Goal: Task Accomplishment & Management: Manage account settings

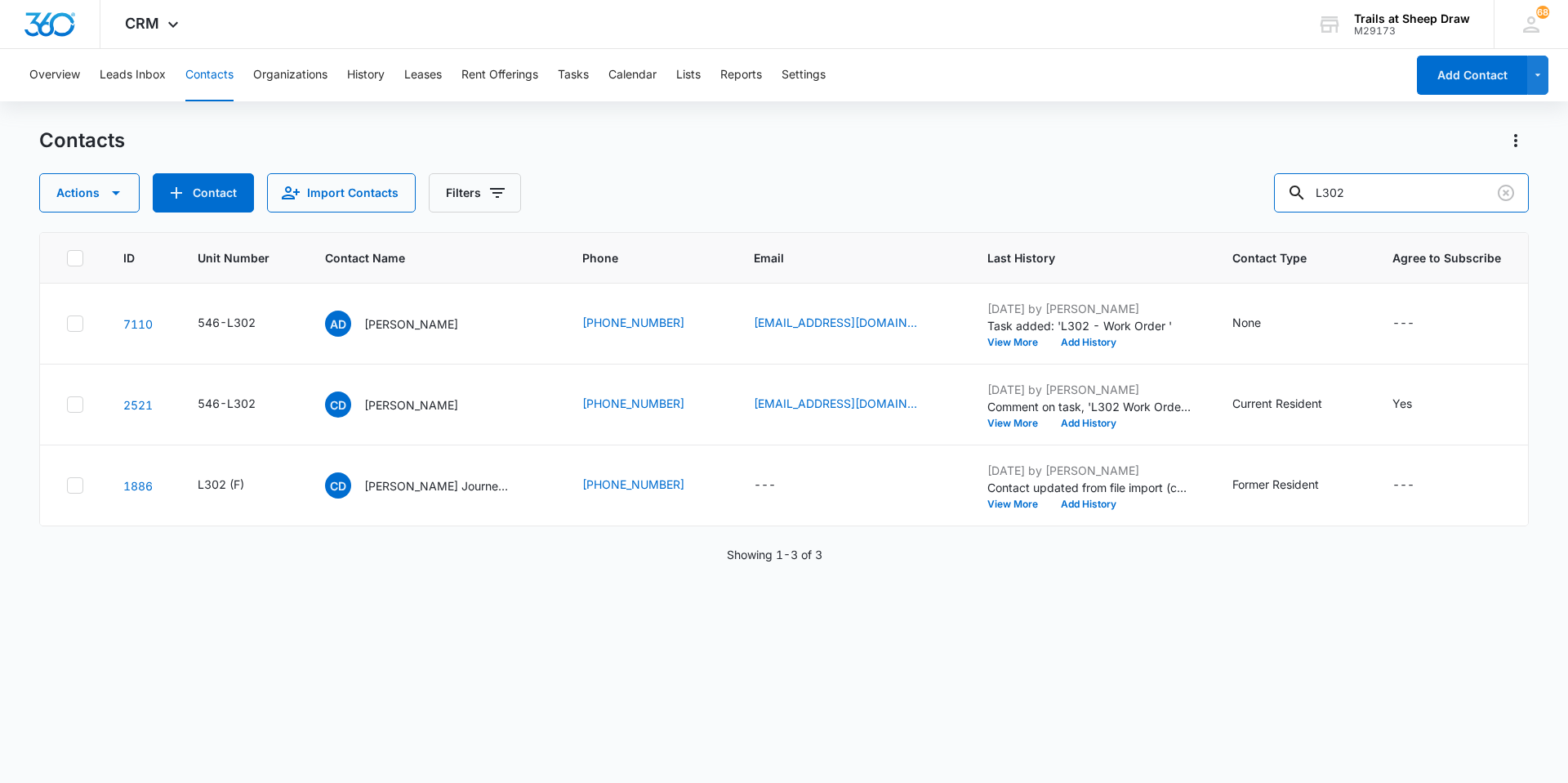
drag, startPoint x: 1372, startPoint y: 176, endPoint x: 1201, endPoint y: 226, distance: 178.2
click at [836, 225] on div "Contacts Actions Contact Import Contacts Filters L302 ID Unit Number Contact Na…" at bounding box center [784, 454] width 1489 height 653
type input "R202"
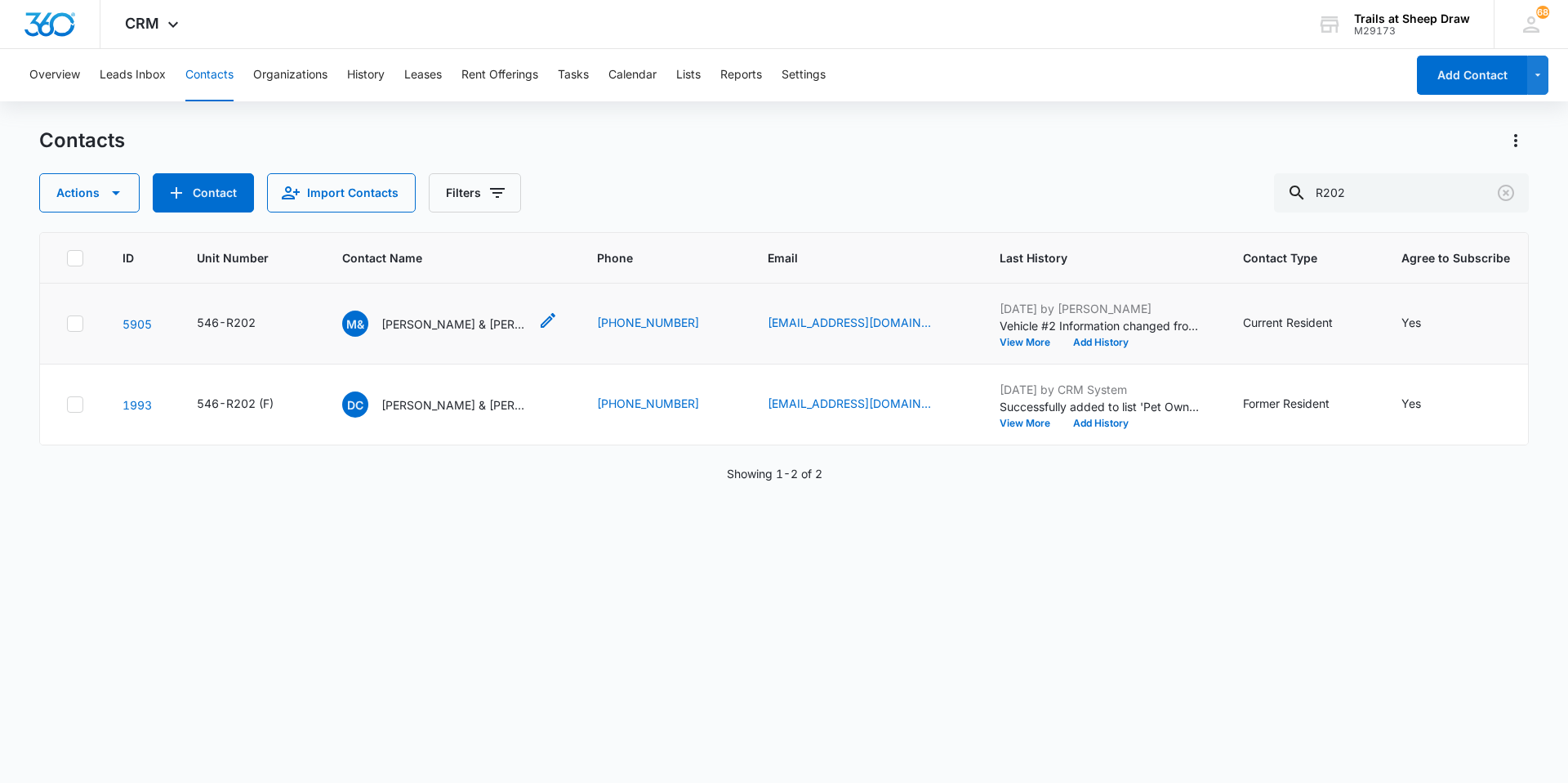
click at [432, 328] on p "[PERSON_NAME] & [PERSON_NAME]" at bounding box center [455, 323] width 147 height 17
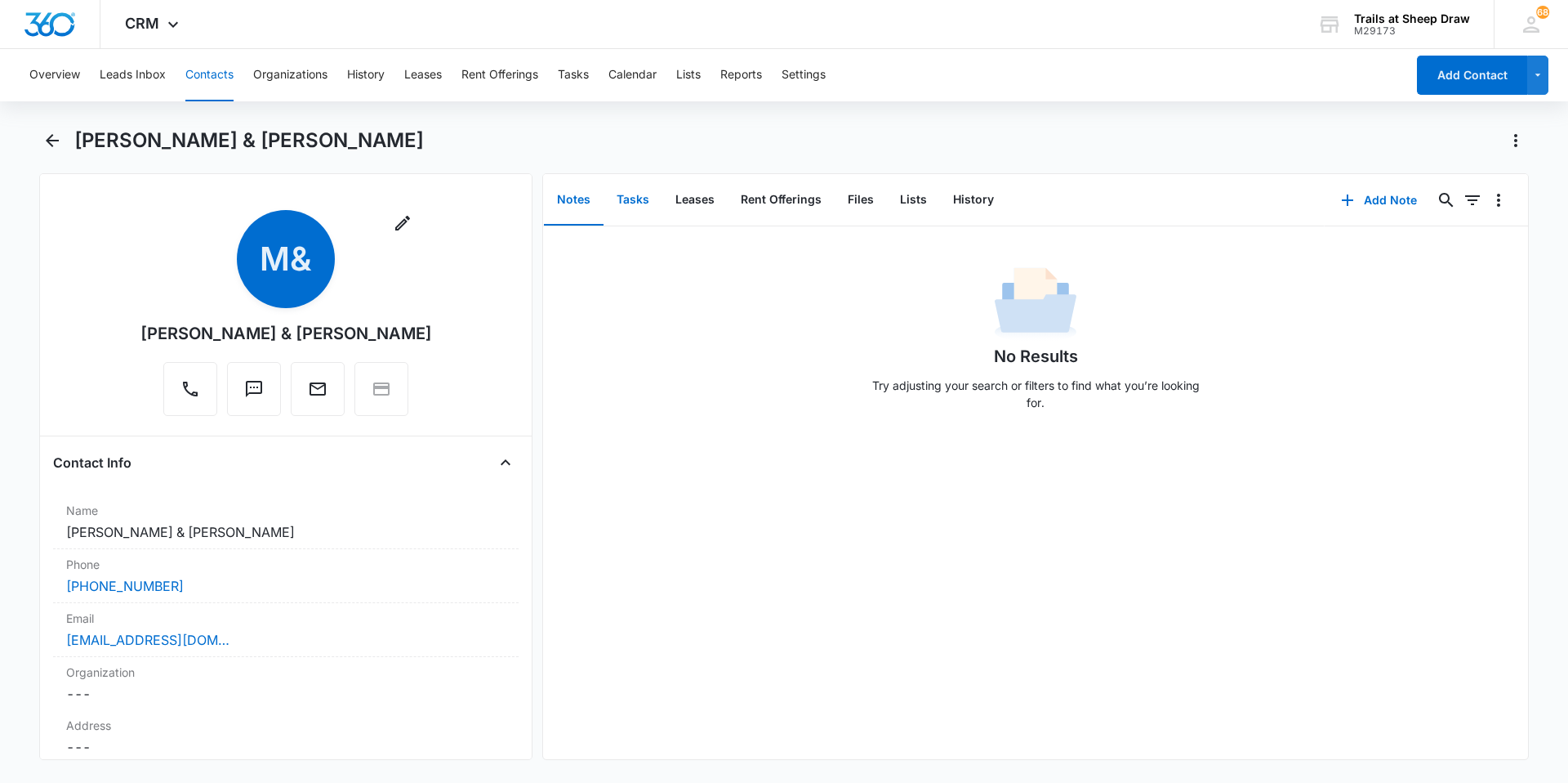
click at [641, 195] on button "Tasks" at bounding box center [633, 200] width 59 height 51
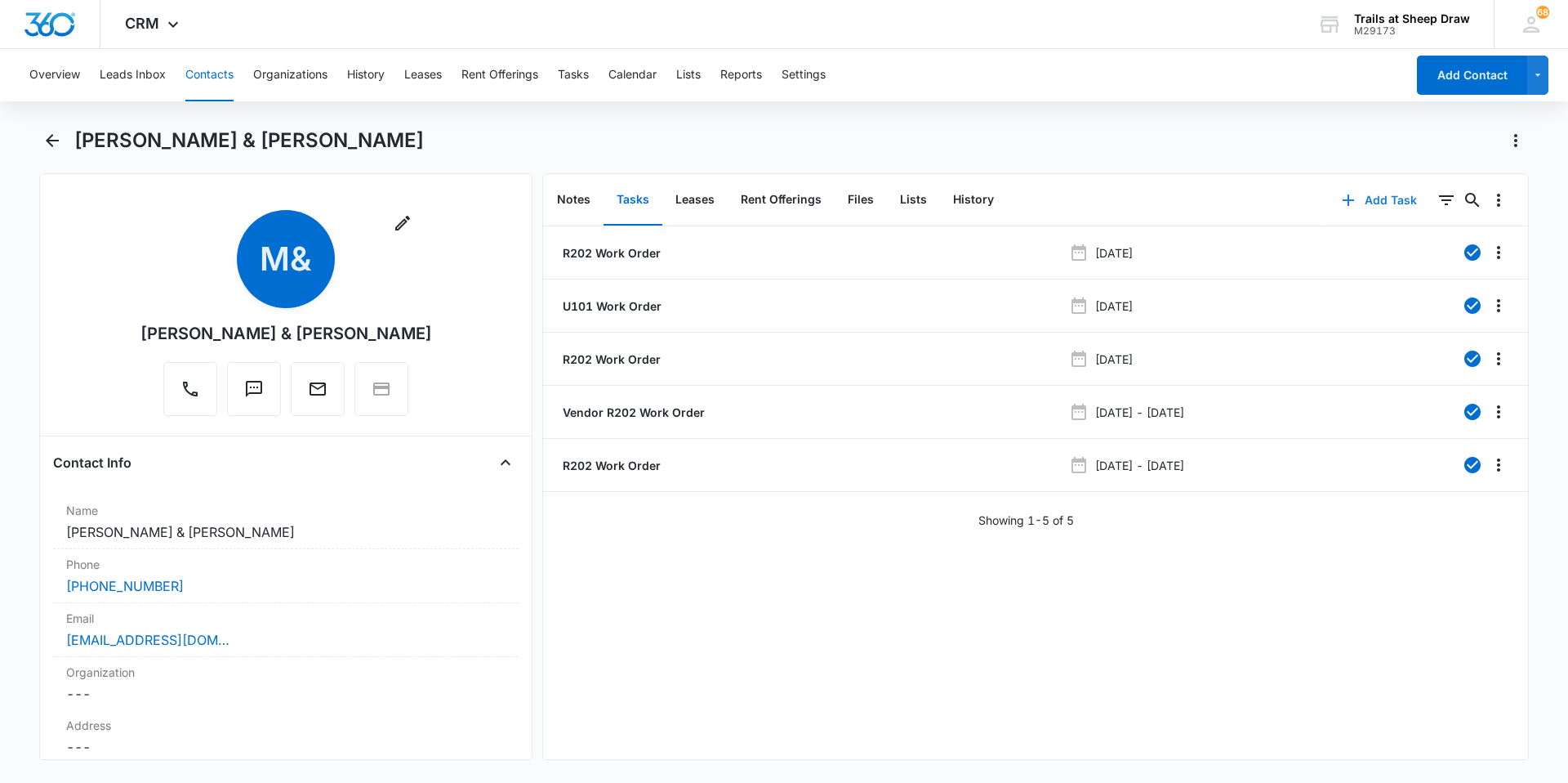
click at [836, 201] on icon "button" at bounding box center [1348, 200] width 20 height 20
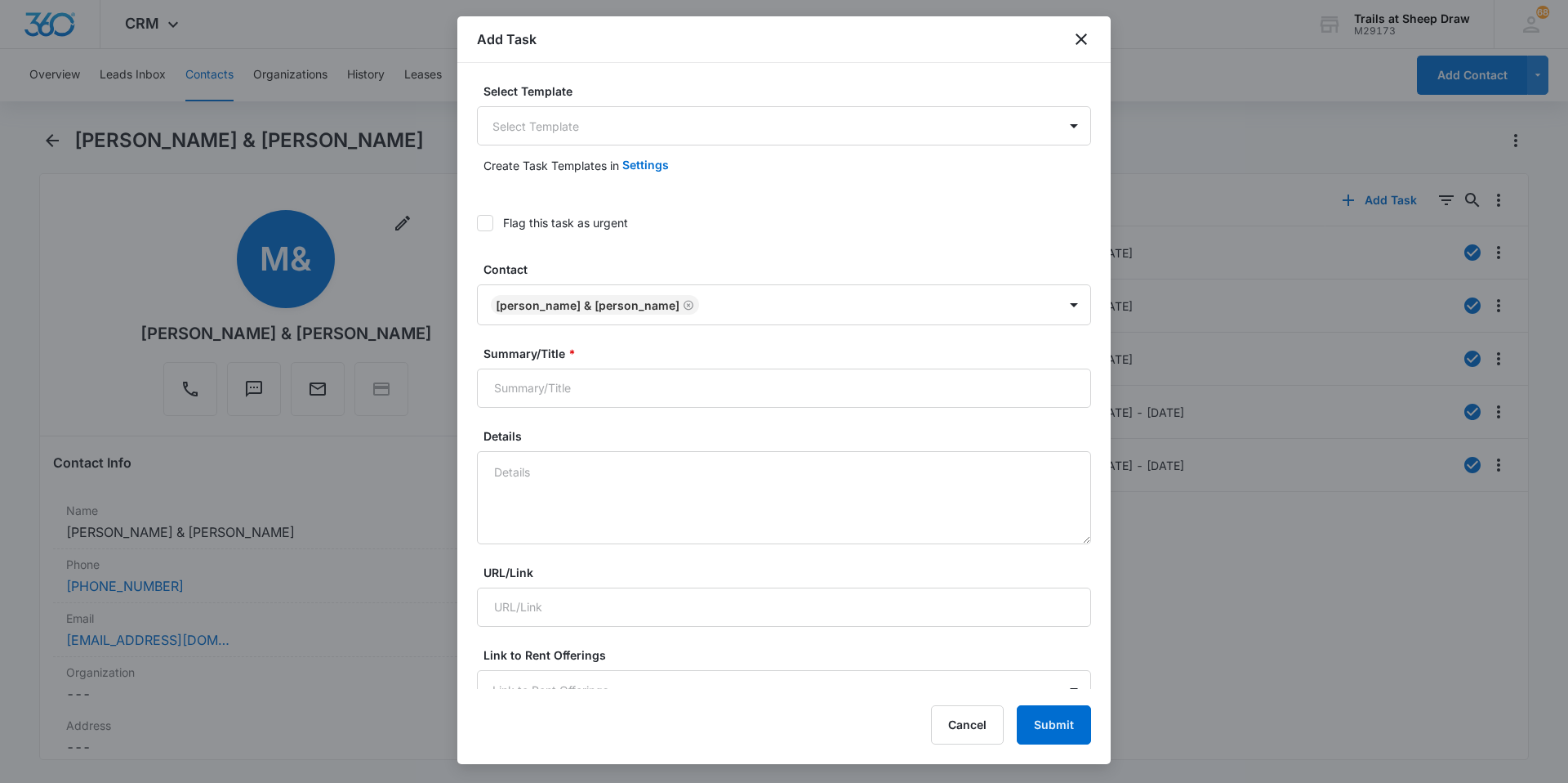
click at [522, 105] on div "Select Template Select Template" at bounding box center [784, 114] width 614 height 63
click at [523, 133] on body "CRM Apps Reputation Websites Forms CRM Email Social Content Ads Intelligence Fi…" at bounding box center [784, 391] width 1568 height 783
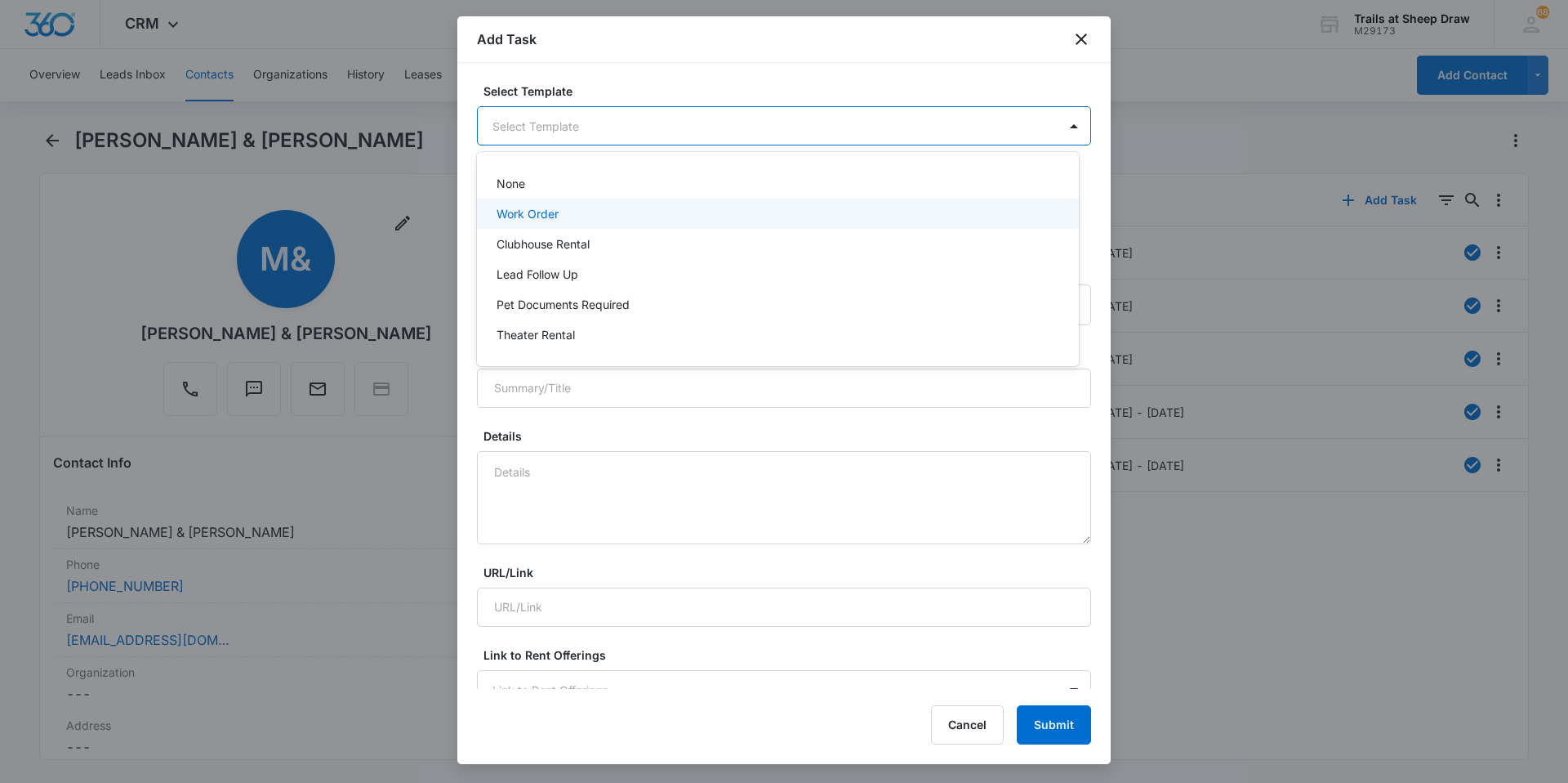
click at [534, 216] on p "Work Order" at bounding box center [527, 213] width 62 height 17
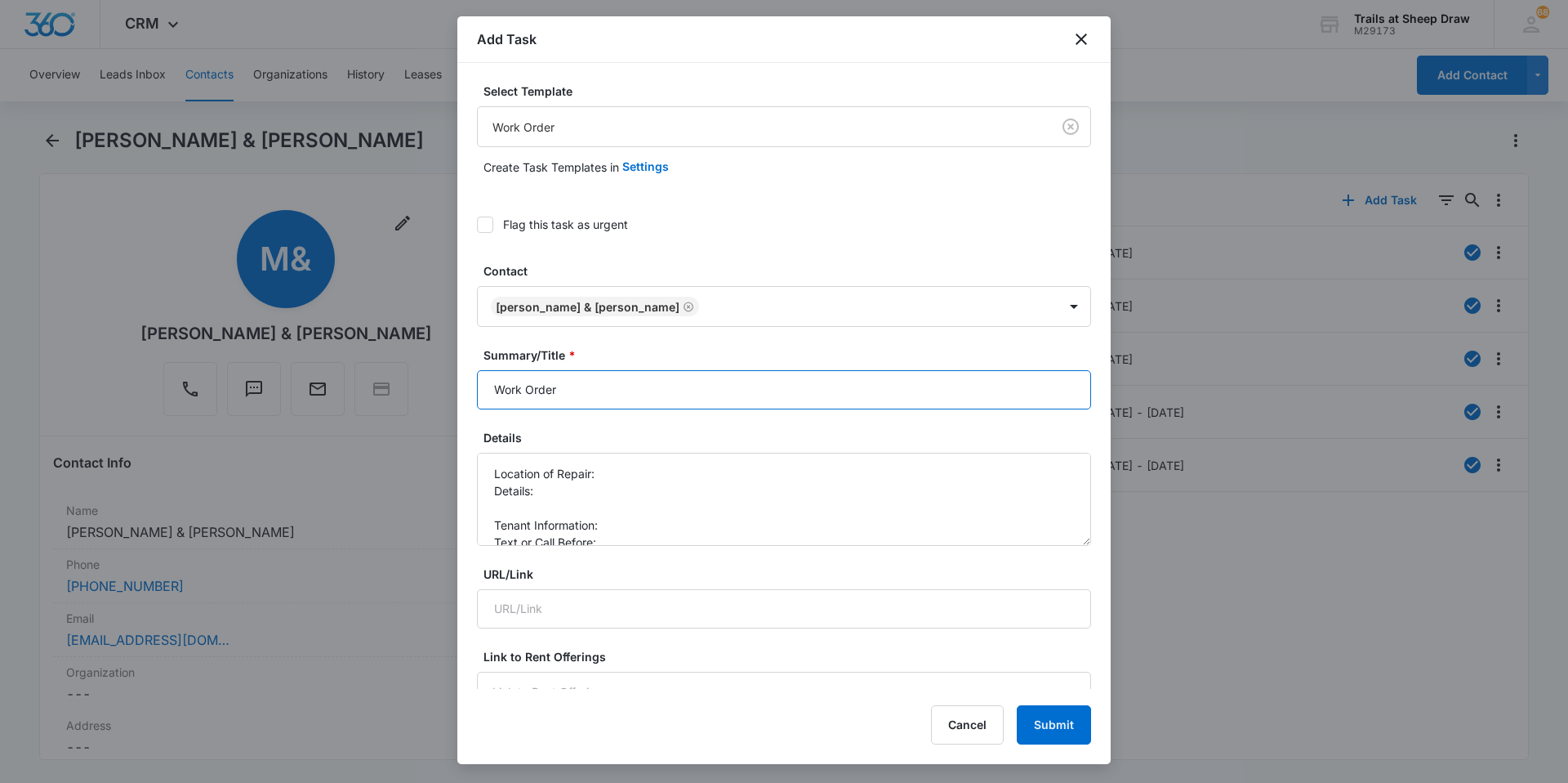
click at [485, 376] on input "Work Order" at bounding box center [784, 390] width 614 height 39
type input "R202 - Work Order"
click at [613, 471] on textarea "Location of Repair: Details: Tenant Information: Text or Call Before:" at bounding box center [784, 499] width 614 height 93
click at [608, 490] on textarea "Location of Repair: Washer Details: Tenant Information: Text or Call Before:" at bounding box center [784, 499] width 614 height 93
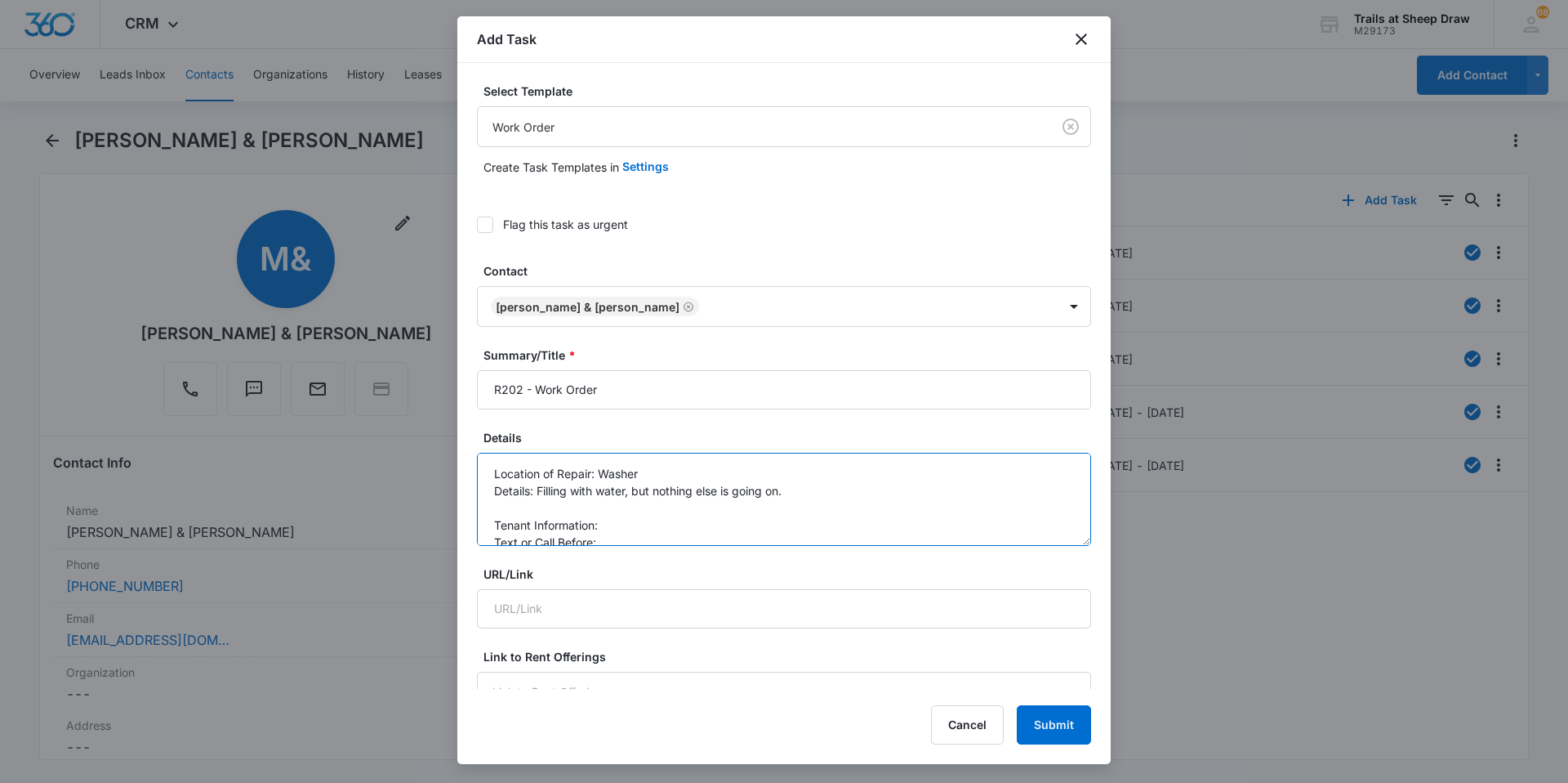
scroll to position [17, 0]
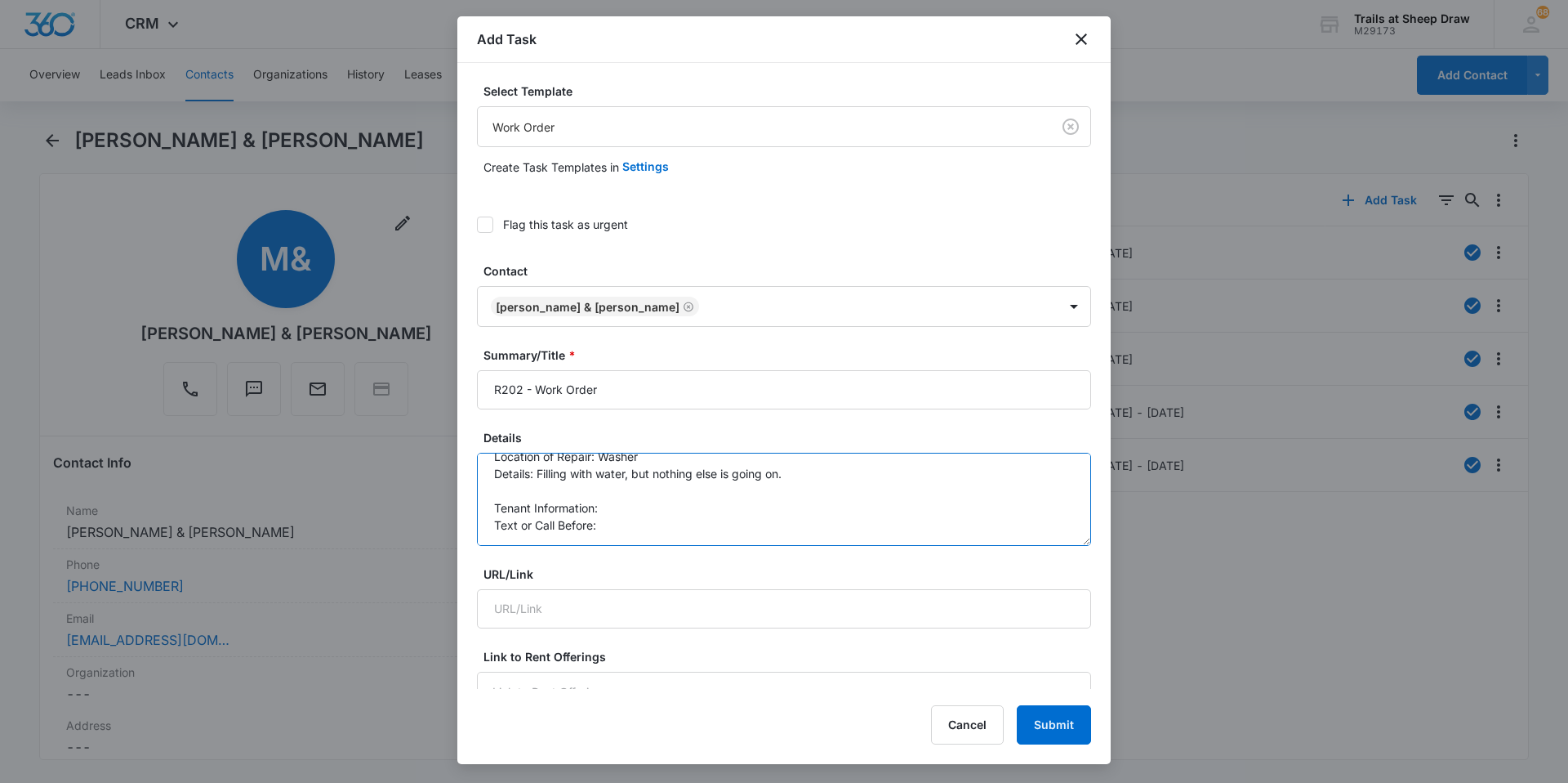
click at [643, 504] on textarea "Location of Repair: Washer Details: Filling with water, but nothing else is goi…" at bounding box center [784, 499] width 614 height 93
click at [695, 518] on textarea "Location of Repair: Washer Details: Filling with water, but nothing else is goi…" at bounding box center [784, 499] width 614 height 93
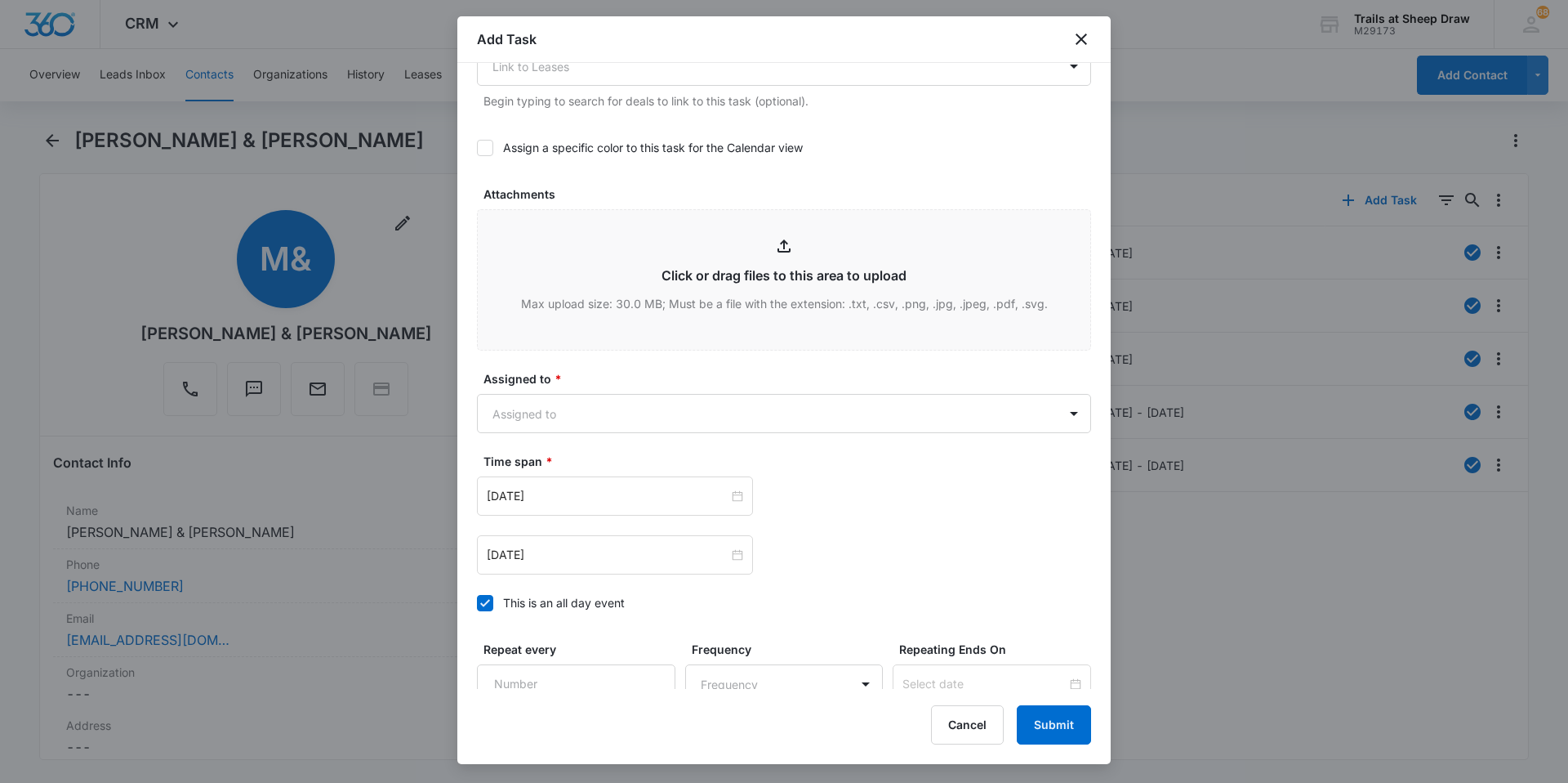
scroll to position [736, 0]
type textarea "Location of Repair: Washer Details: Filling with water, but nothing else is goi…"
click at [623, 407] on body "CRM Apps Reputation Websites Forms CRM Email Social Content Ads Intelligence Fi…" at bounding box center [784, 391] width 1568 height 783
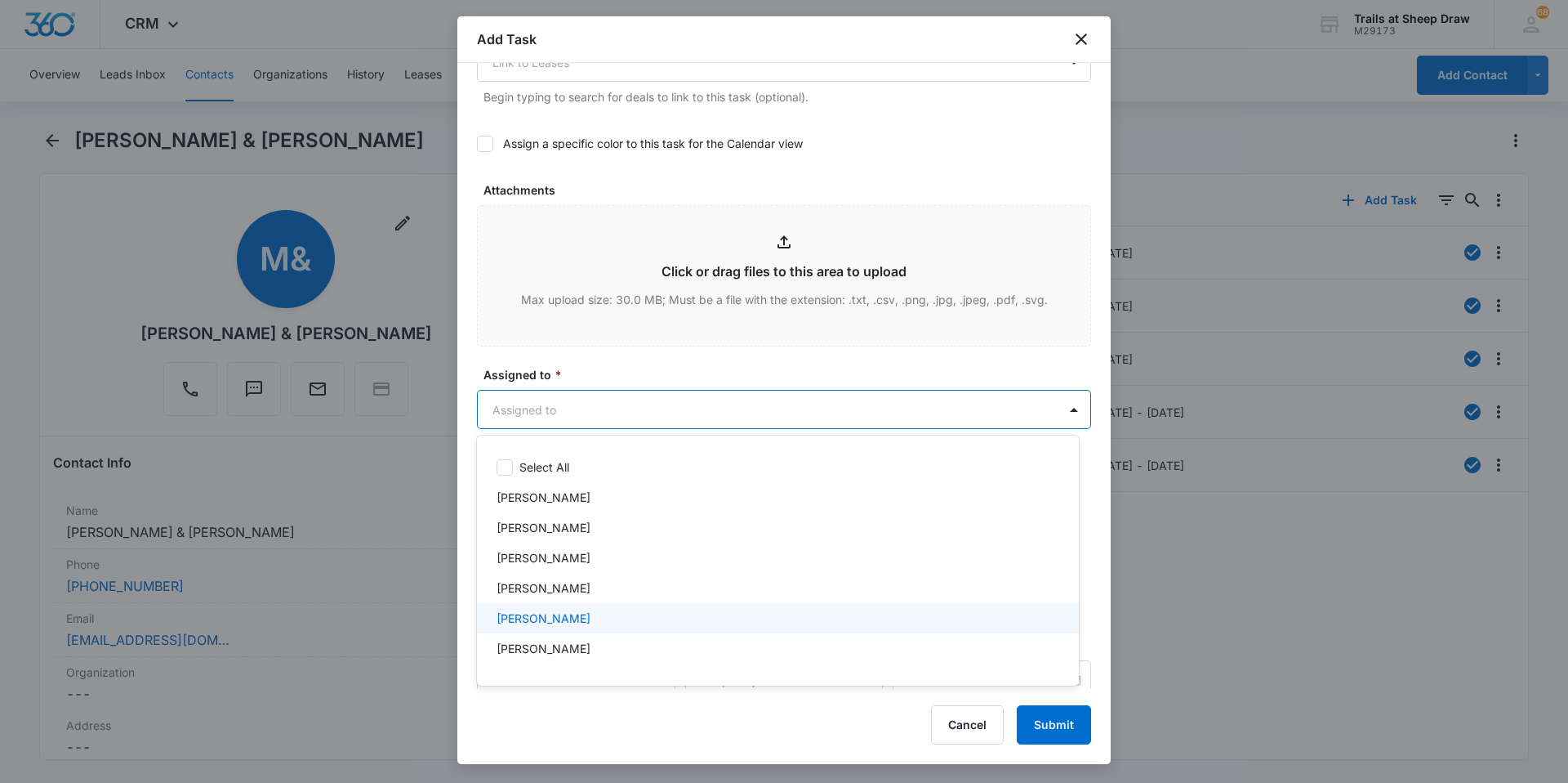
click at [580, 527] on div "[PERSON_NAME]" at bounding box center [777, 617] width 560 height 17
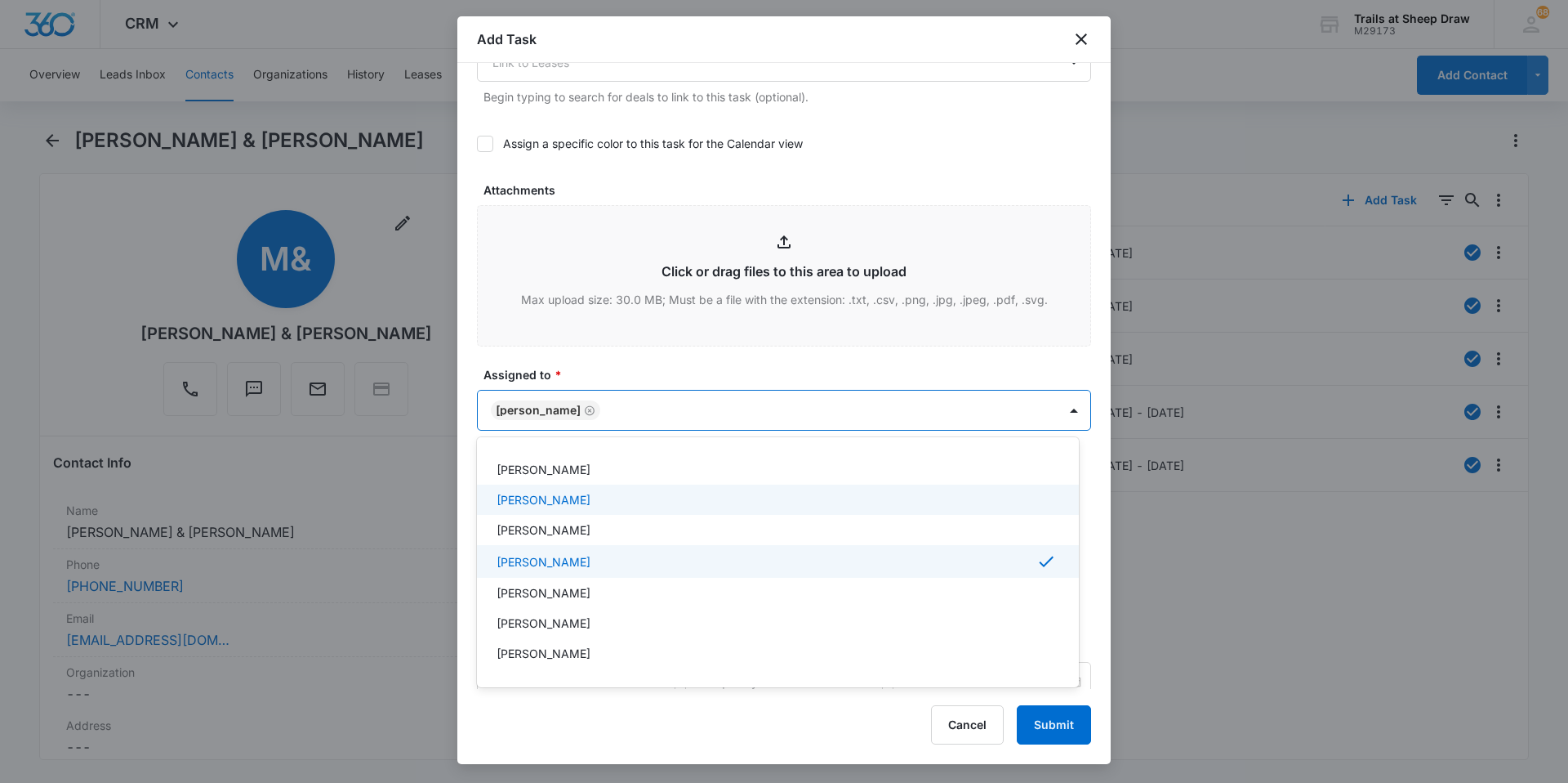
scroll to position [82, 0]
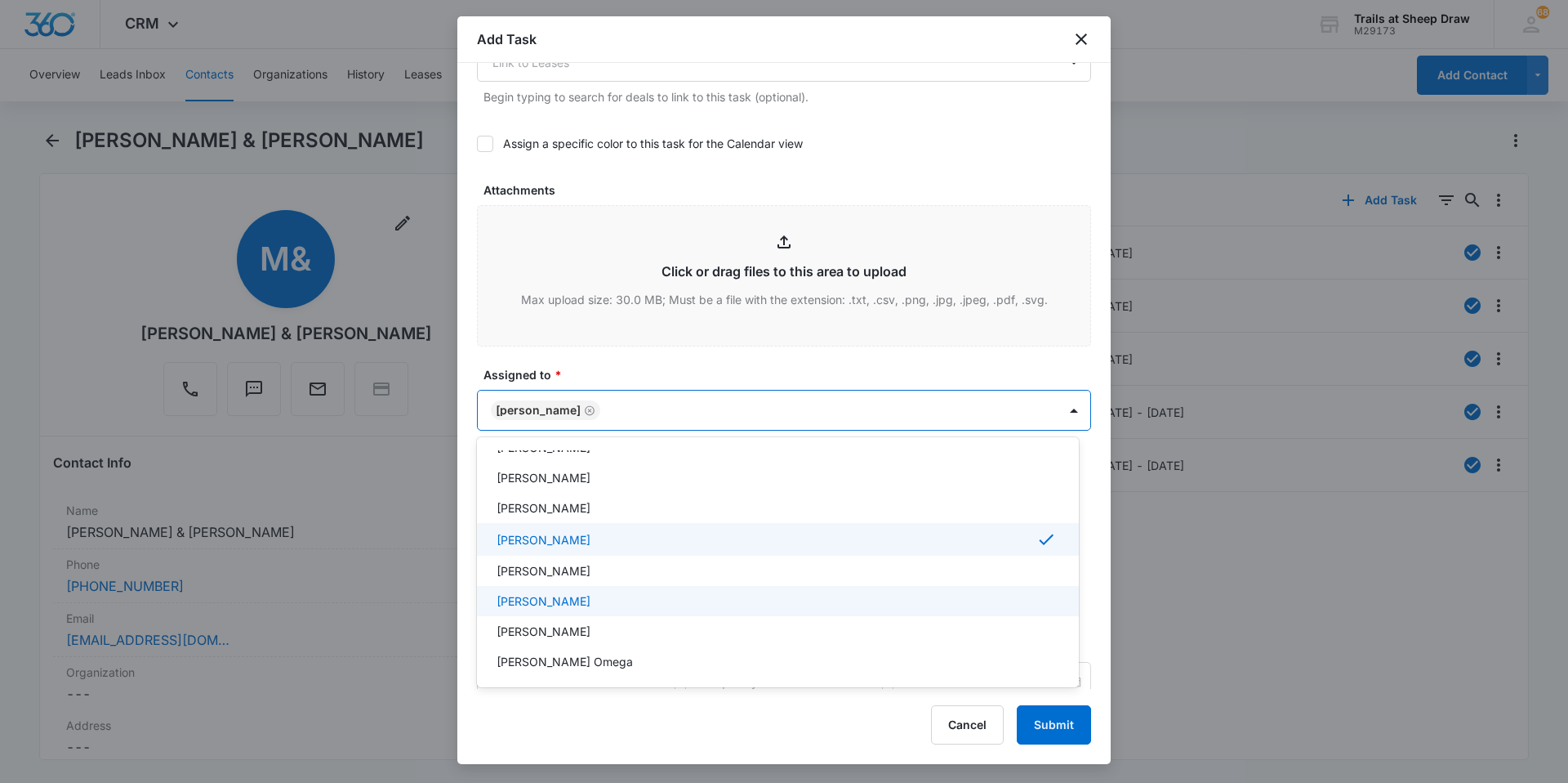
click at [590, 527] on p "[PERSON_NAME]" at bounding box center [544, 600] width 94 height 17
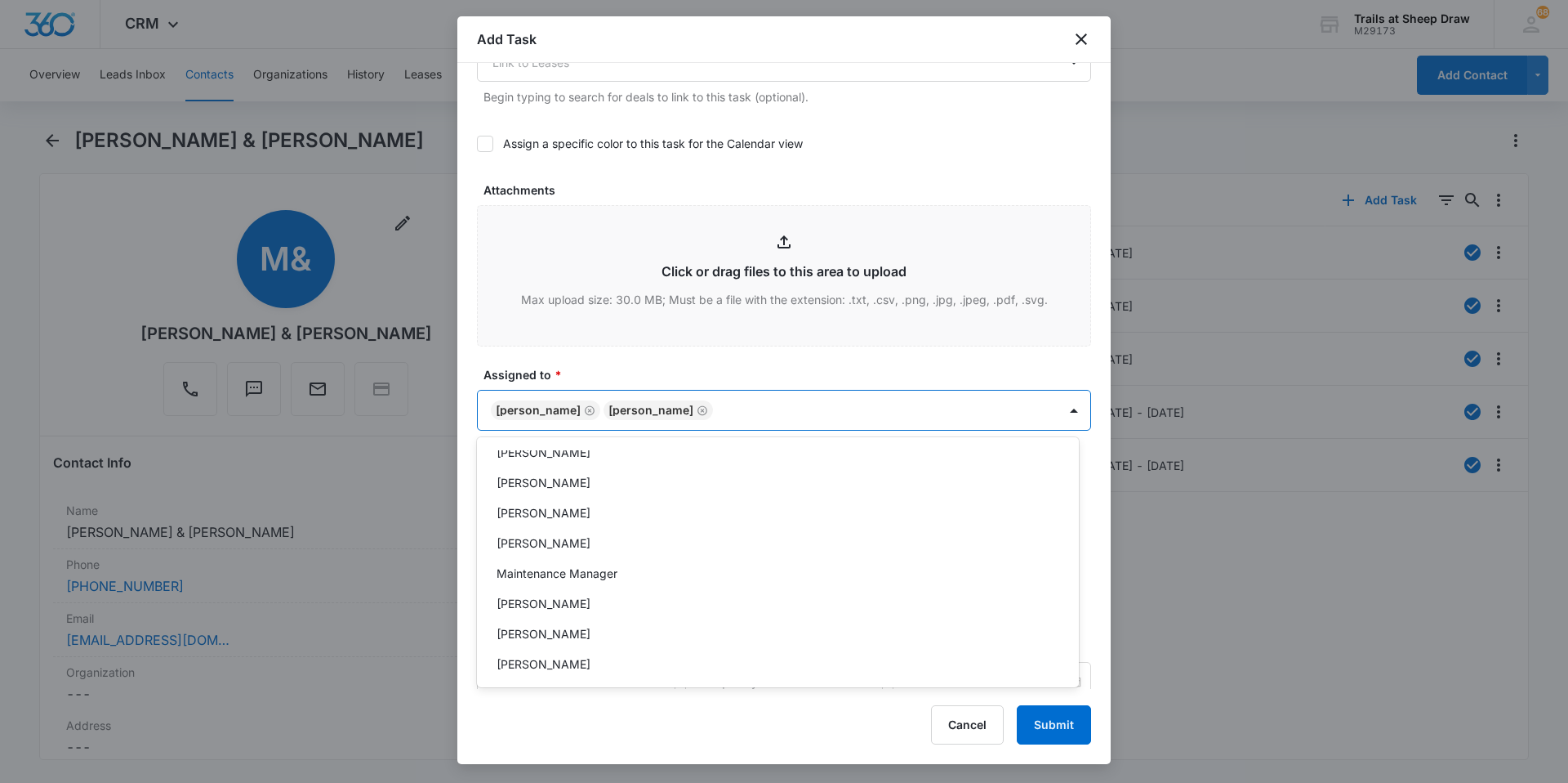
scroll to position [327, 0]
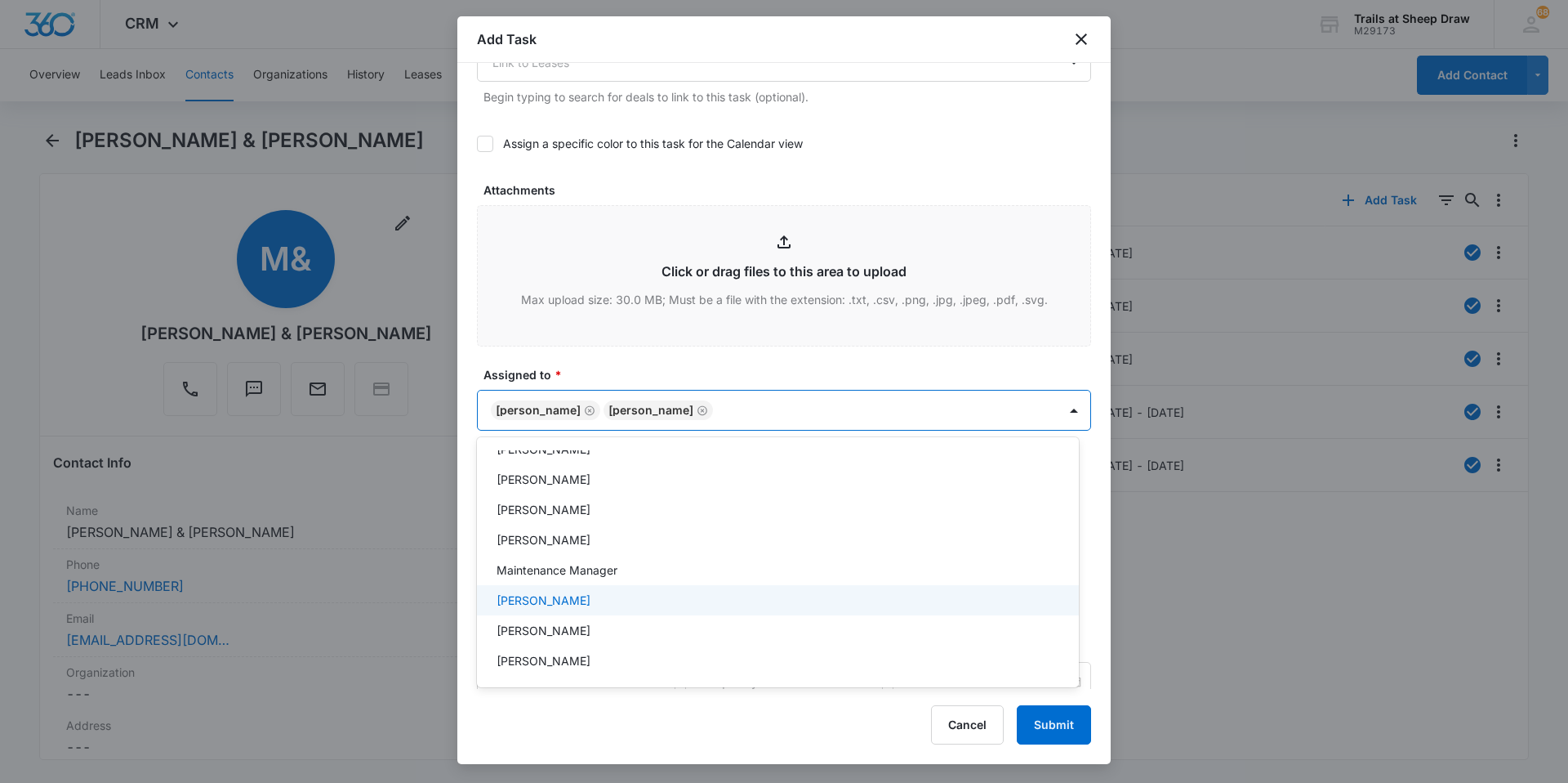
click at [612, 527] on div "[PERSON_NAME]" at bounding box center [777, 599] width 560 height 17
click at [701, 356] on div at bounding box center [784, 391] width 1568 height 783
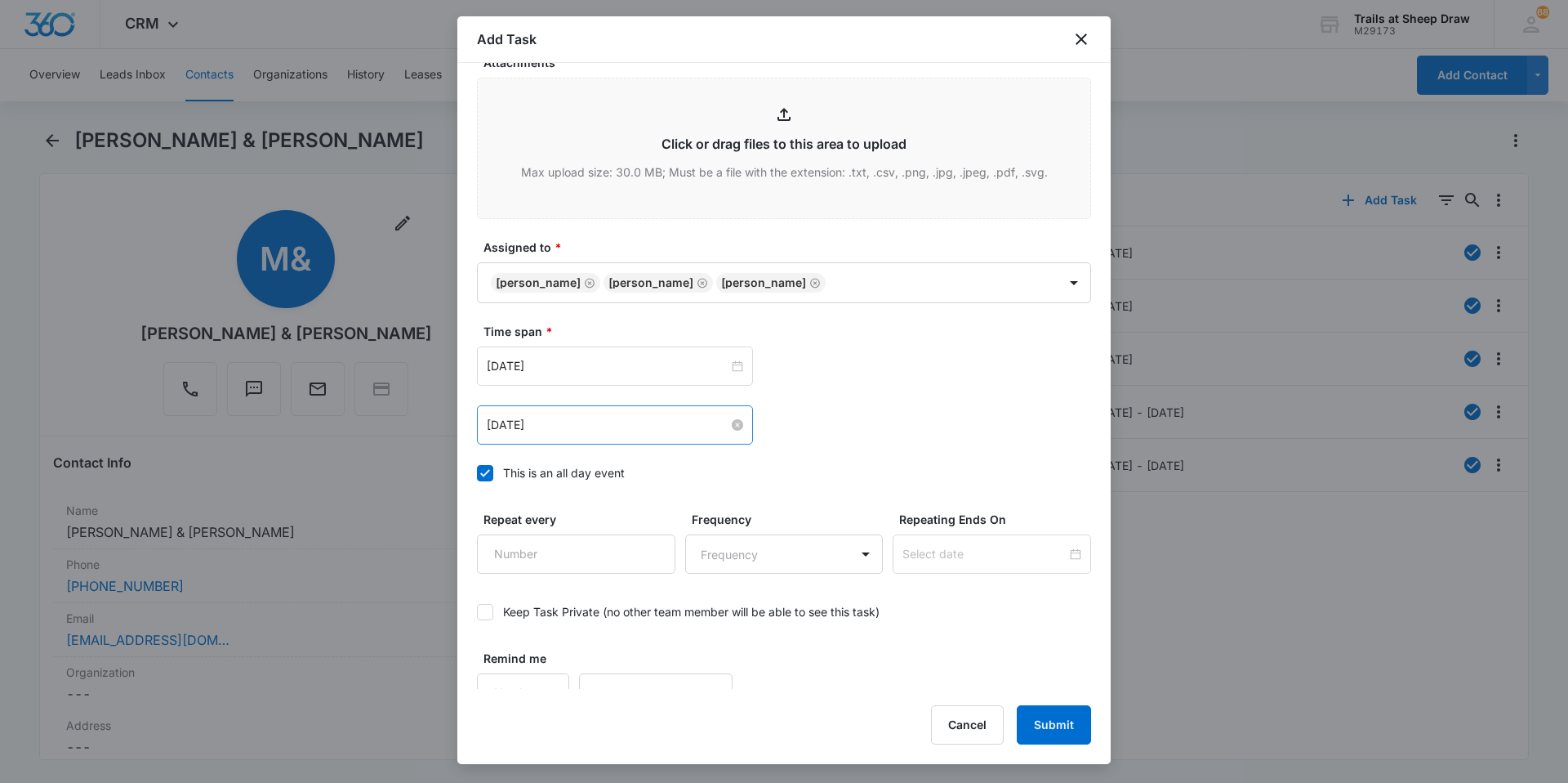
scroll to position [886, 0]
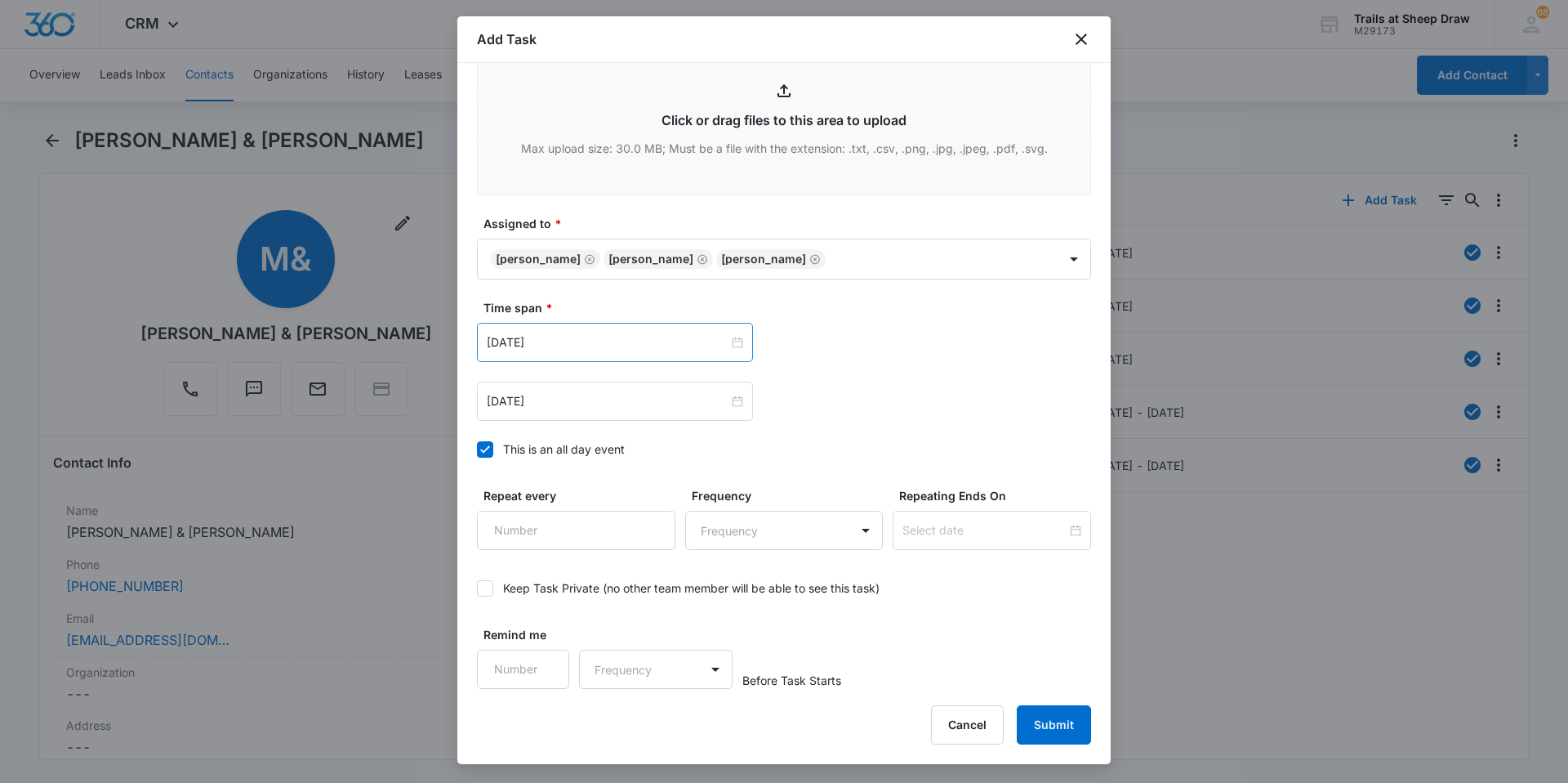
click at [587, 330] on div "[DATE]" at bounding box center [615, 343] width 276 height 39
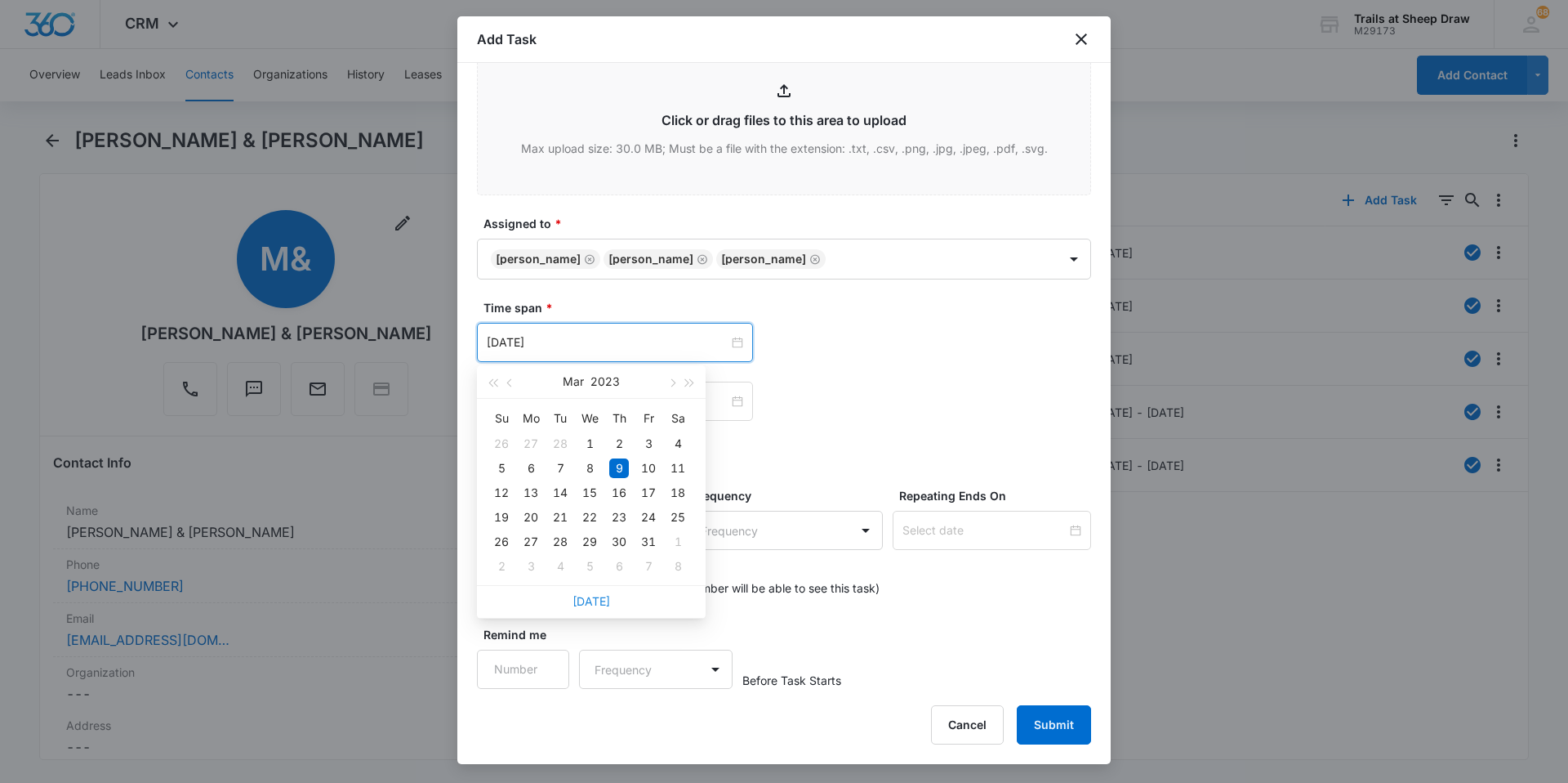
click at [585, 527] on link "[DATE]" at bounding box center [591, 601] width 37 height 14
type input "[DATE]"
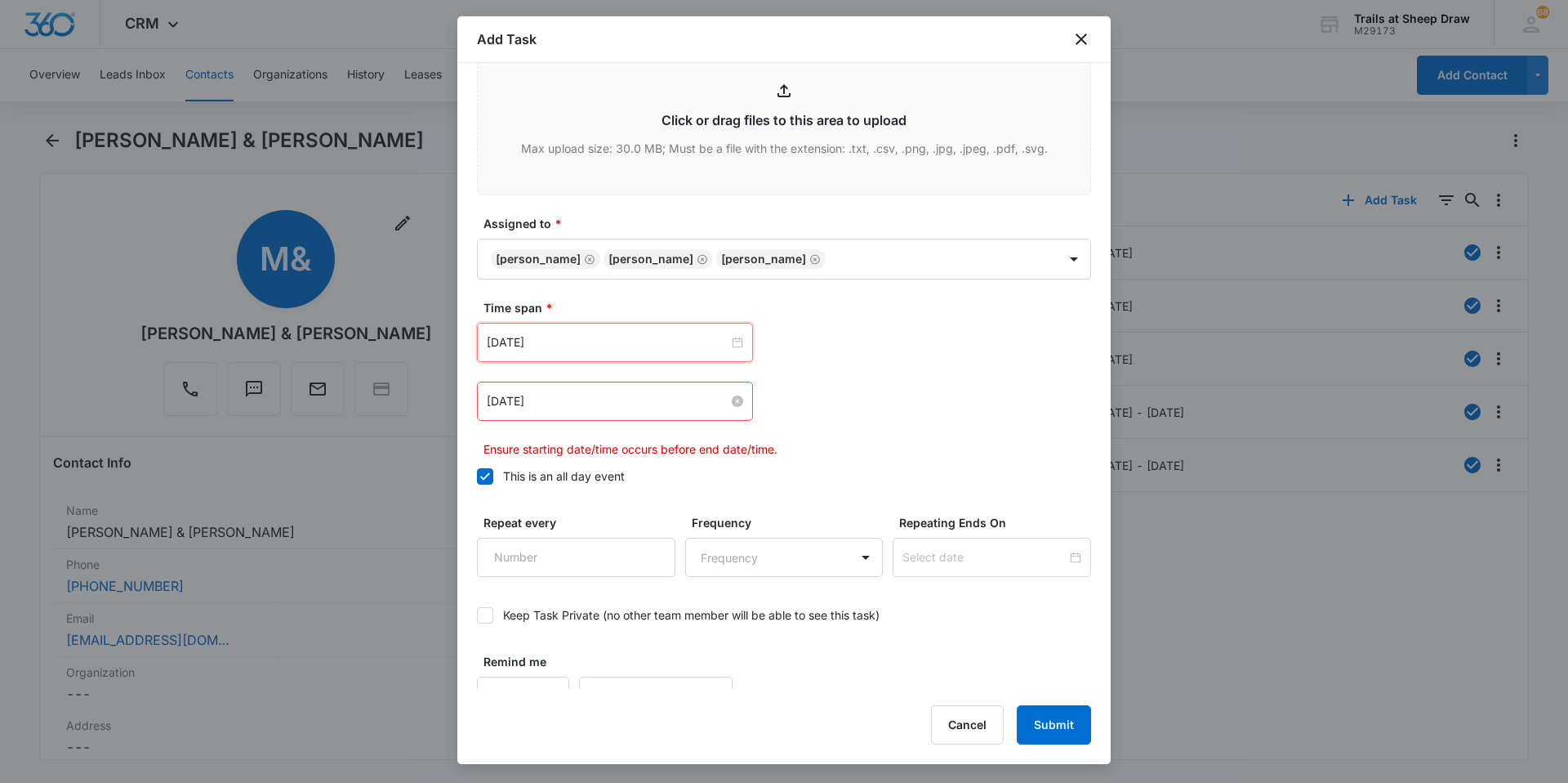
click at [570, 401] on input "[DATE]" at bounding box center [608, 401] width 242 height 18
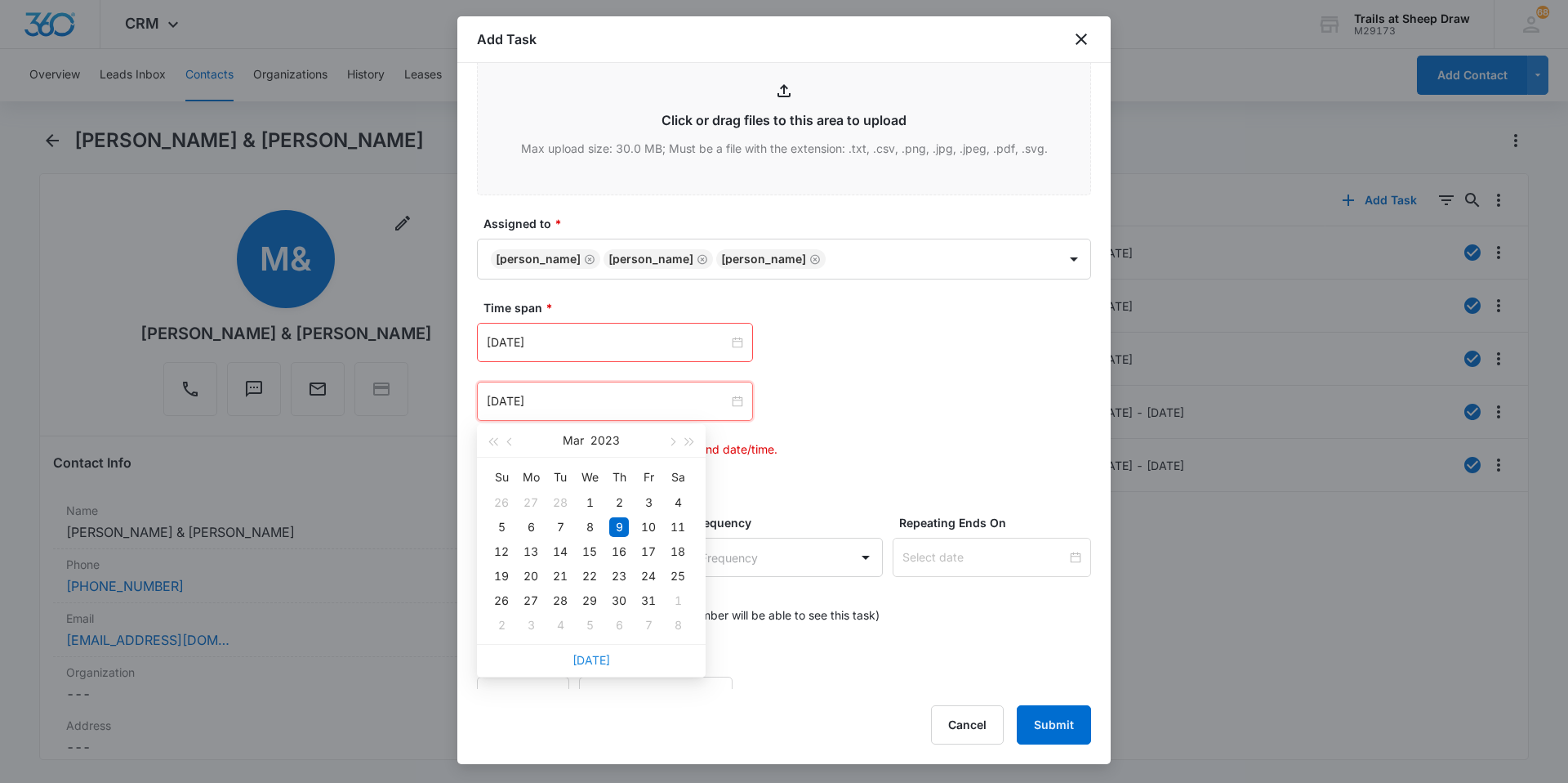
click at [597, 527] on link "[DATE]" at bounding box center [591, 660] width 37 height 14
type input "[DATE]"
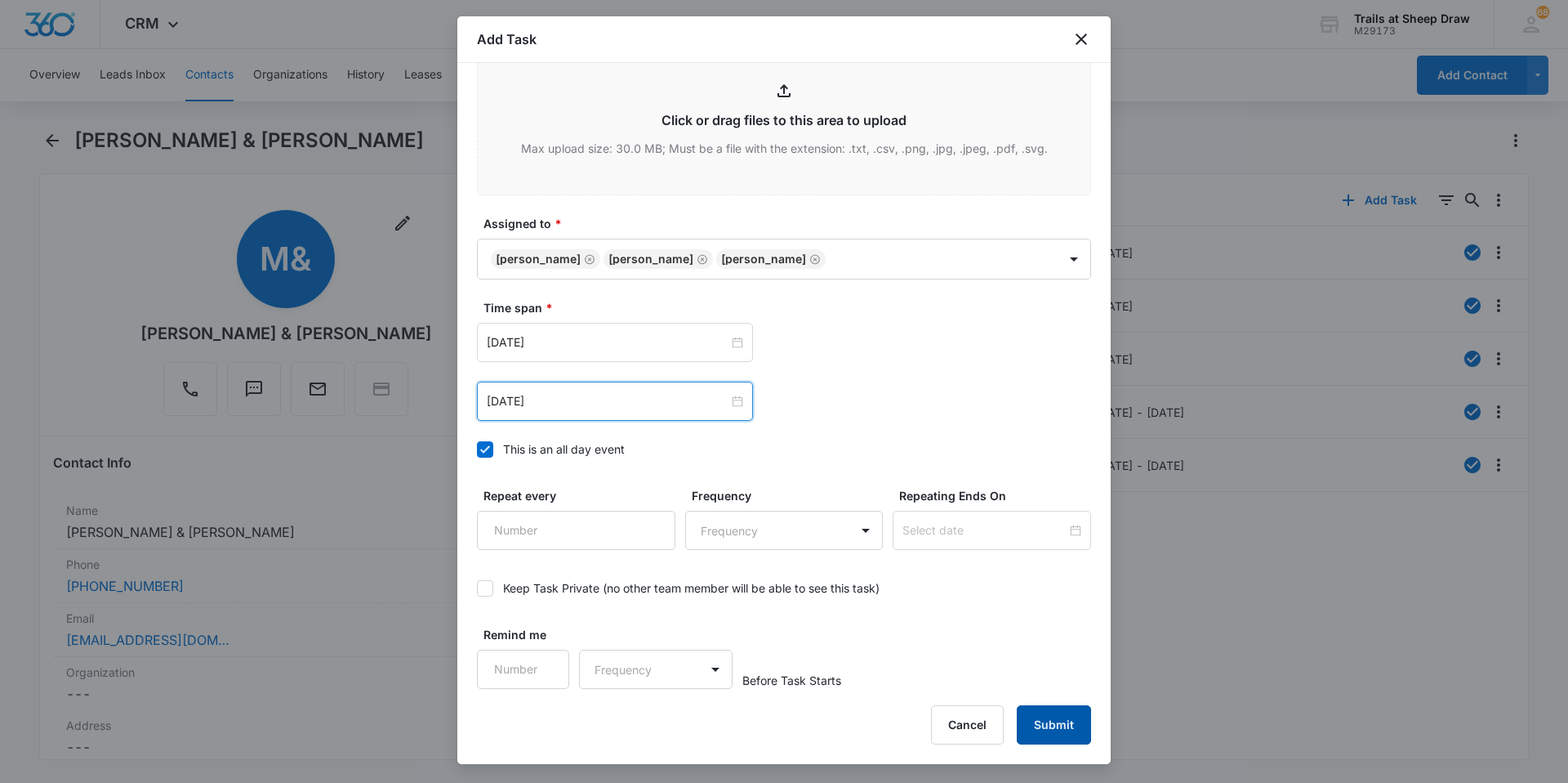
click at [836, 527] on button "Submit" at bounding box center [1054, 725] width 75 height 39
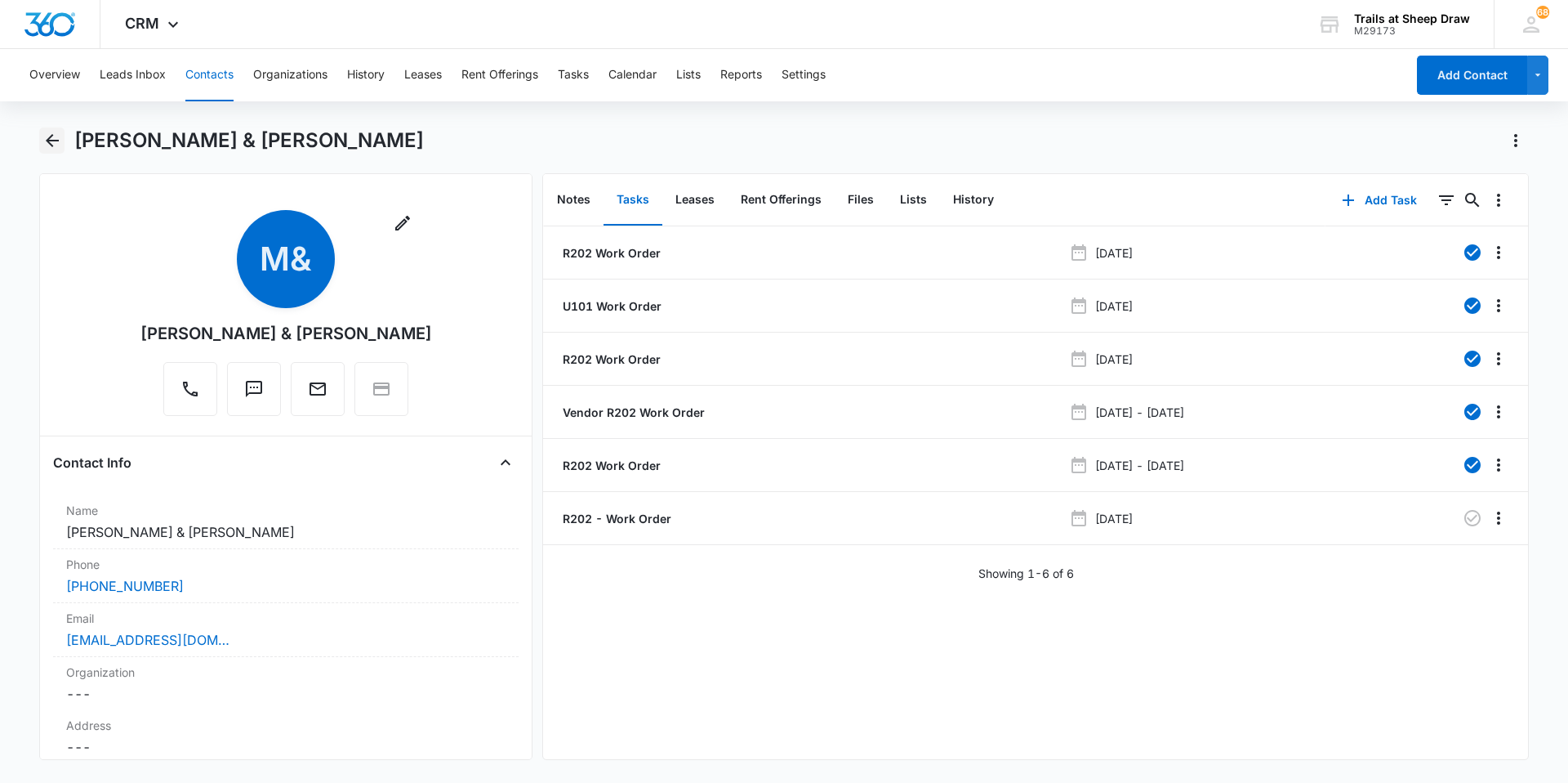
click at [51, 150] on button "Back" at bounding box center [52, 140] width 26 height 27
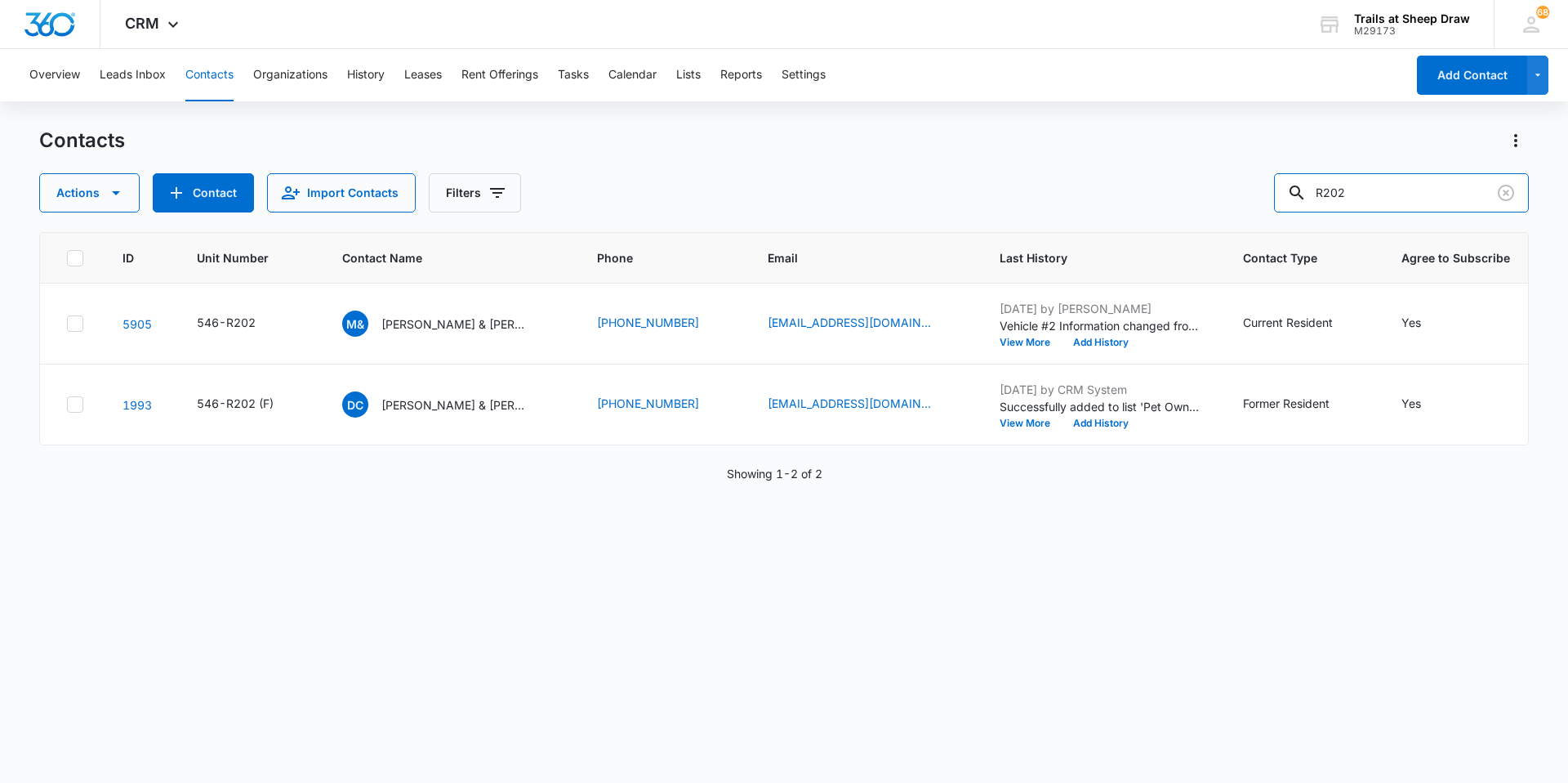
drag, startPoint x: 1414, startPoint y: 179, endPoint x: 1141, endPoint y: 207, distance: 274.4
click at [836, 207] on div "Actions Contact Import Contacts Filters R202" at bounding box center [784, 193] width 1489 height 39
type input "N205"
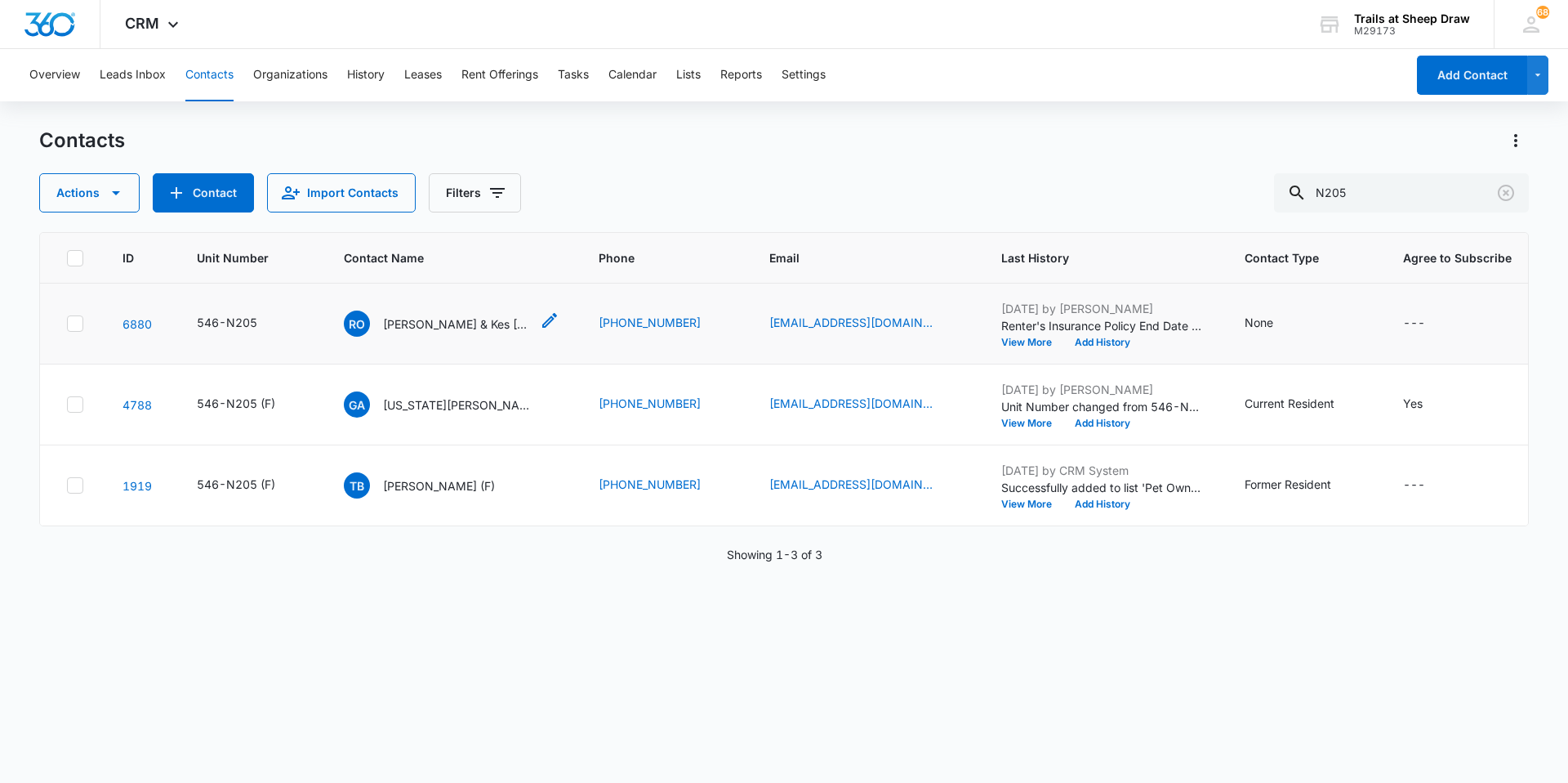
click at [443, 317] on p "[PERSON_NAME] & Kes [PERSON_NAME]" at bounding box center [457, 323] width 147 height 17
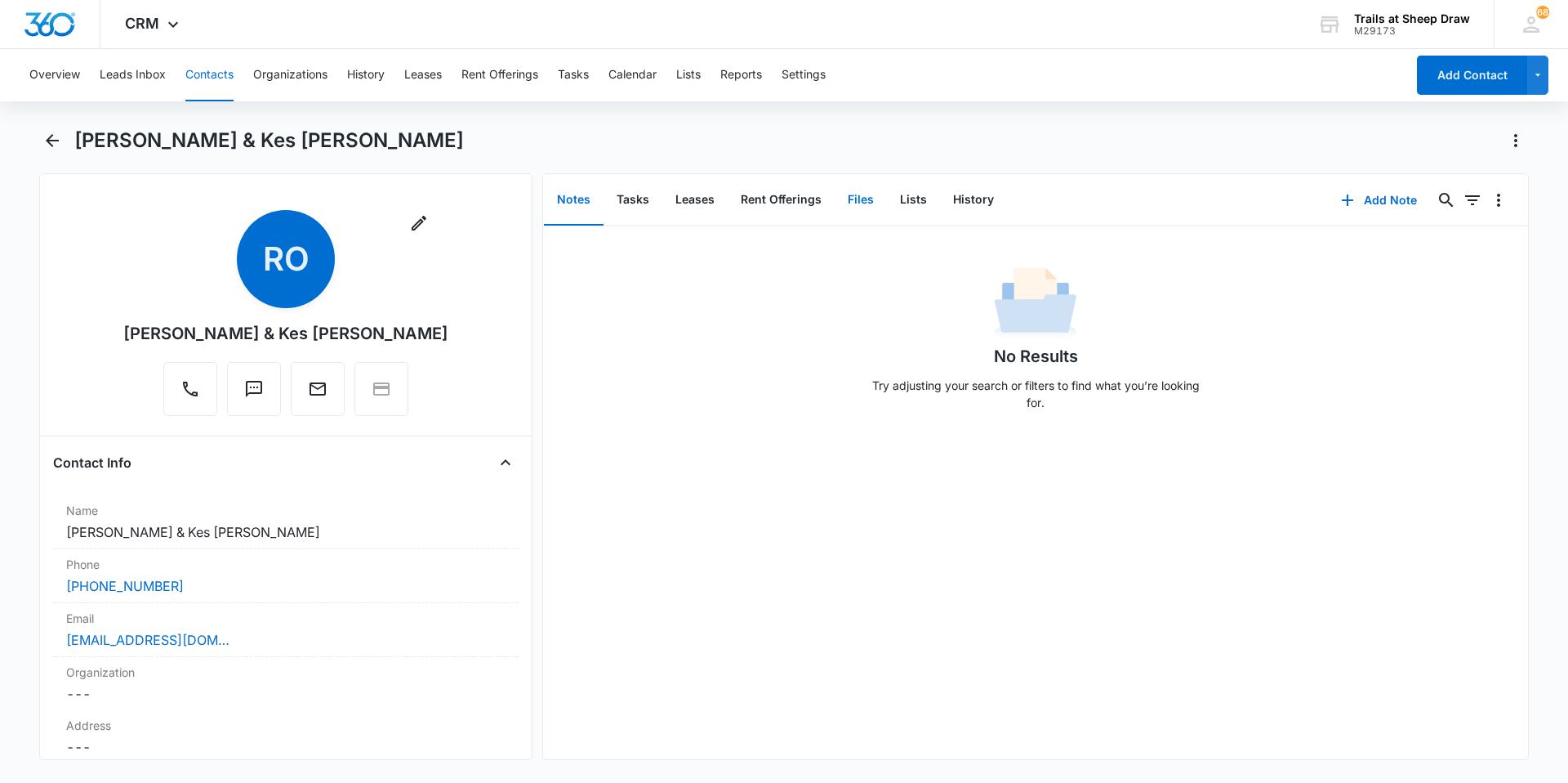
click at [836, 198] on button "Files" at bounding box center [860, 200] width 52 height 51
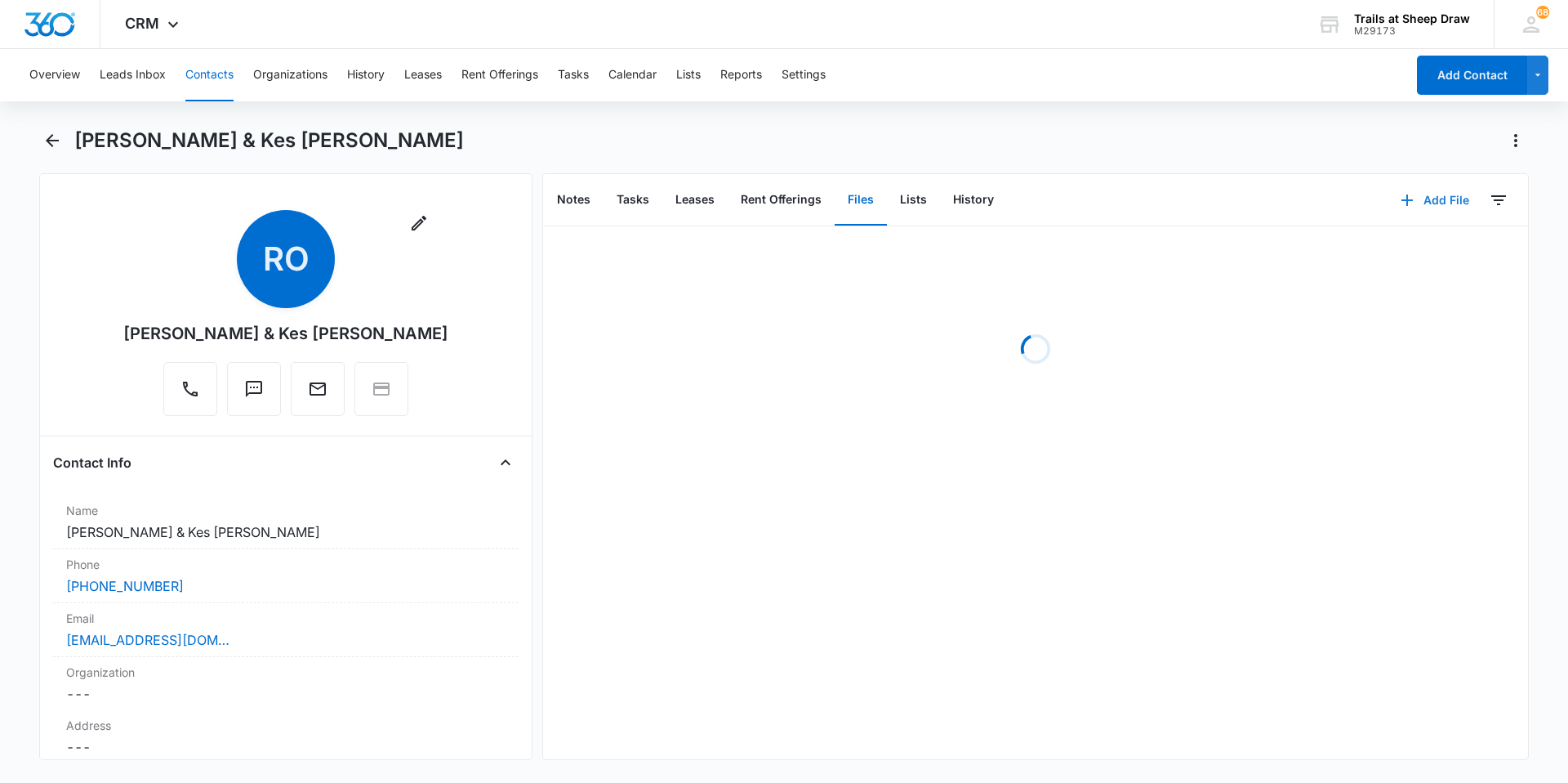
click at [836, 201] on icon "button" at bounding box center [1407, 200] width 20 height 20
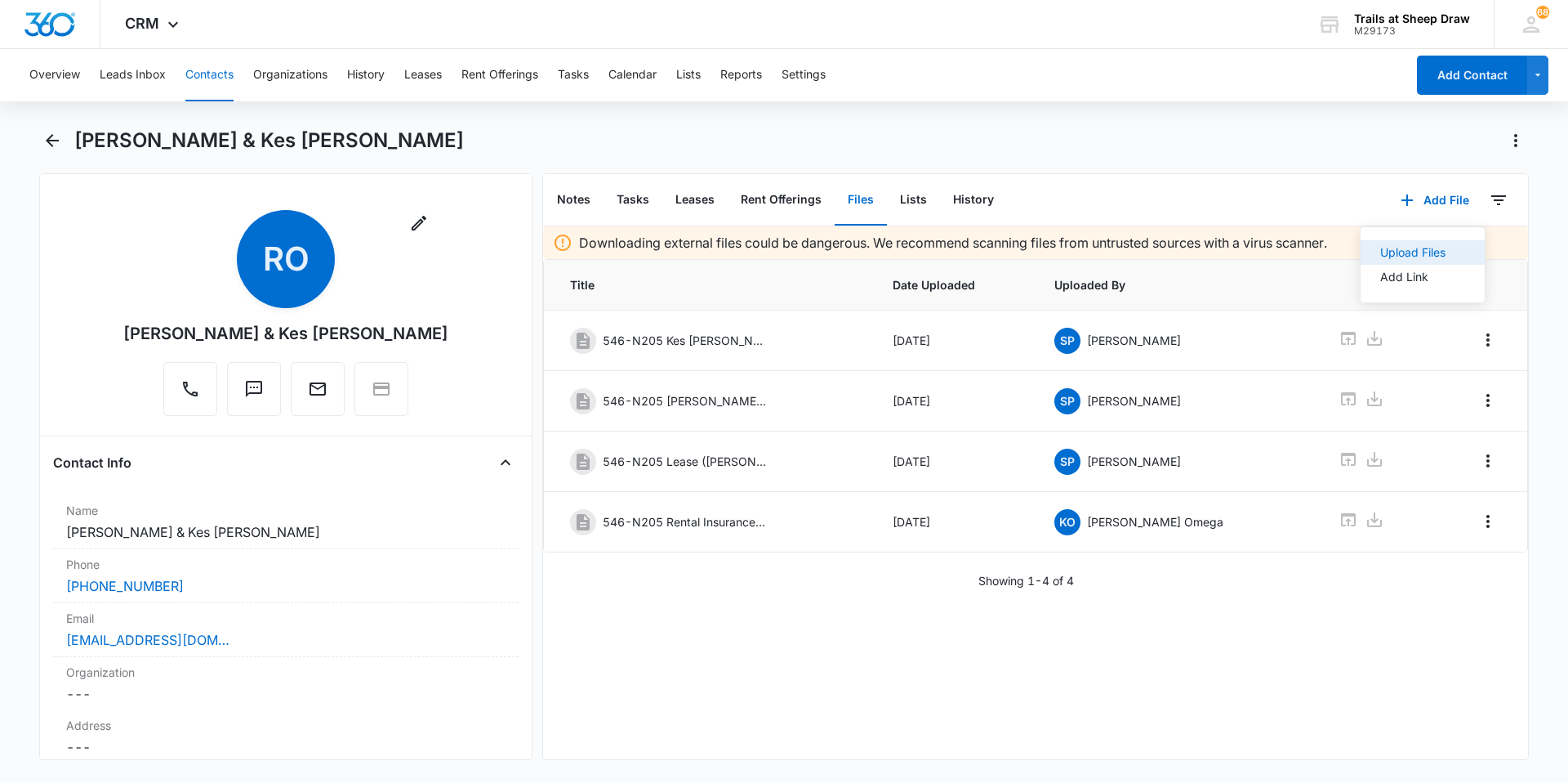
click at [836, 255] on div "Upload Files" at bounding box center [1413, 252] width 66 height 12
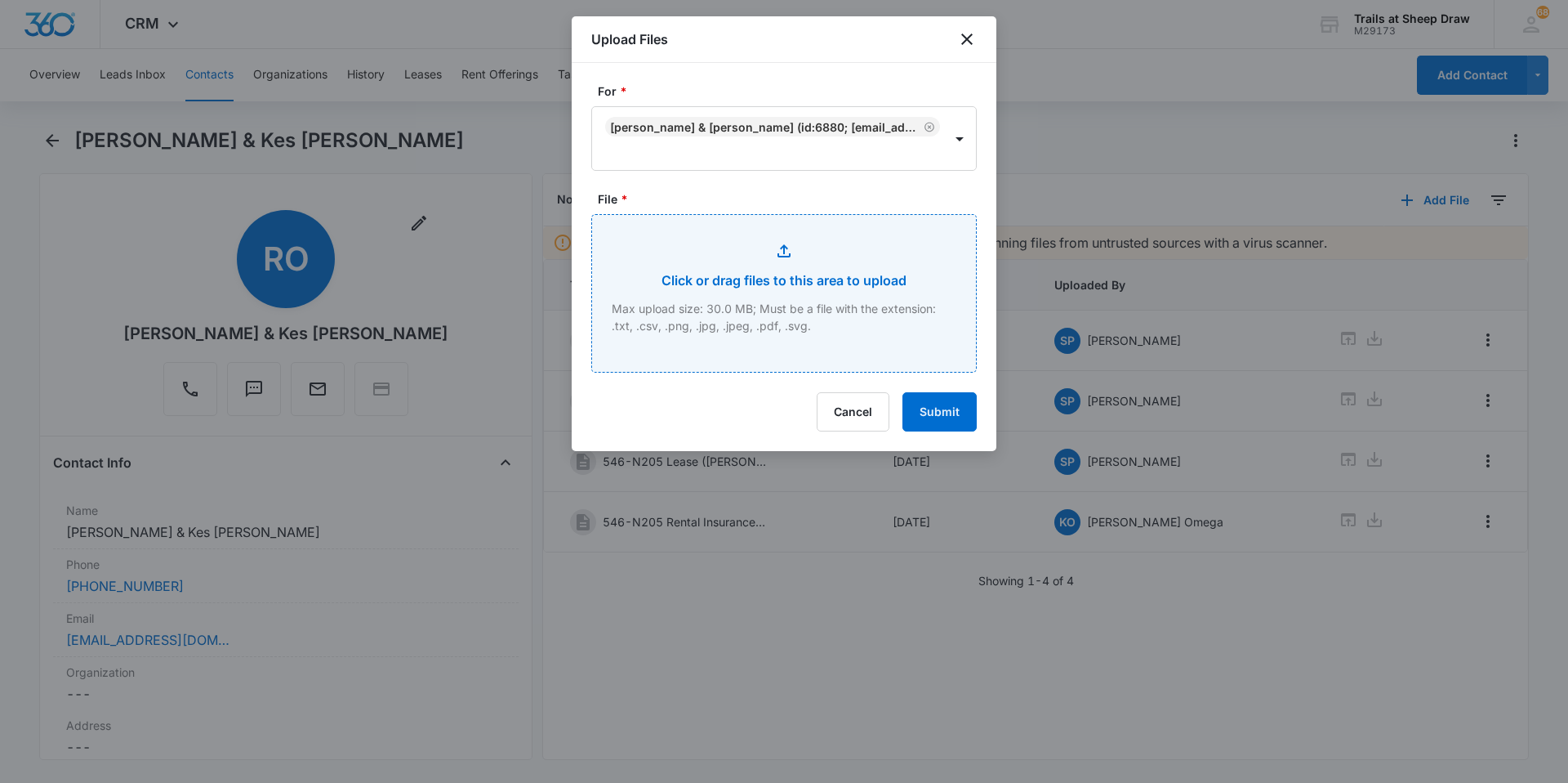
click at [760, 294] on input "File *" at bounding box center [784, 294] width 384 height 157
type input "C:\fakepath\546-N205 Additional Addendum.pdf"
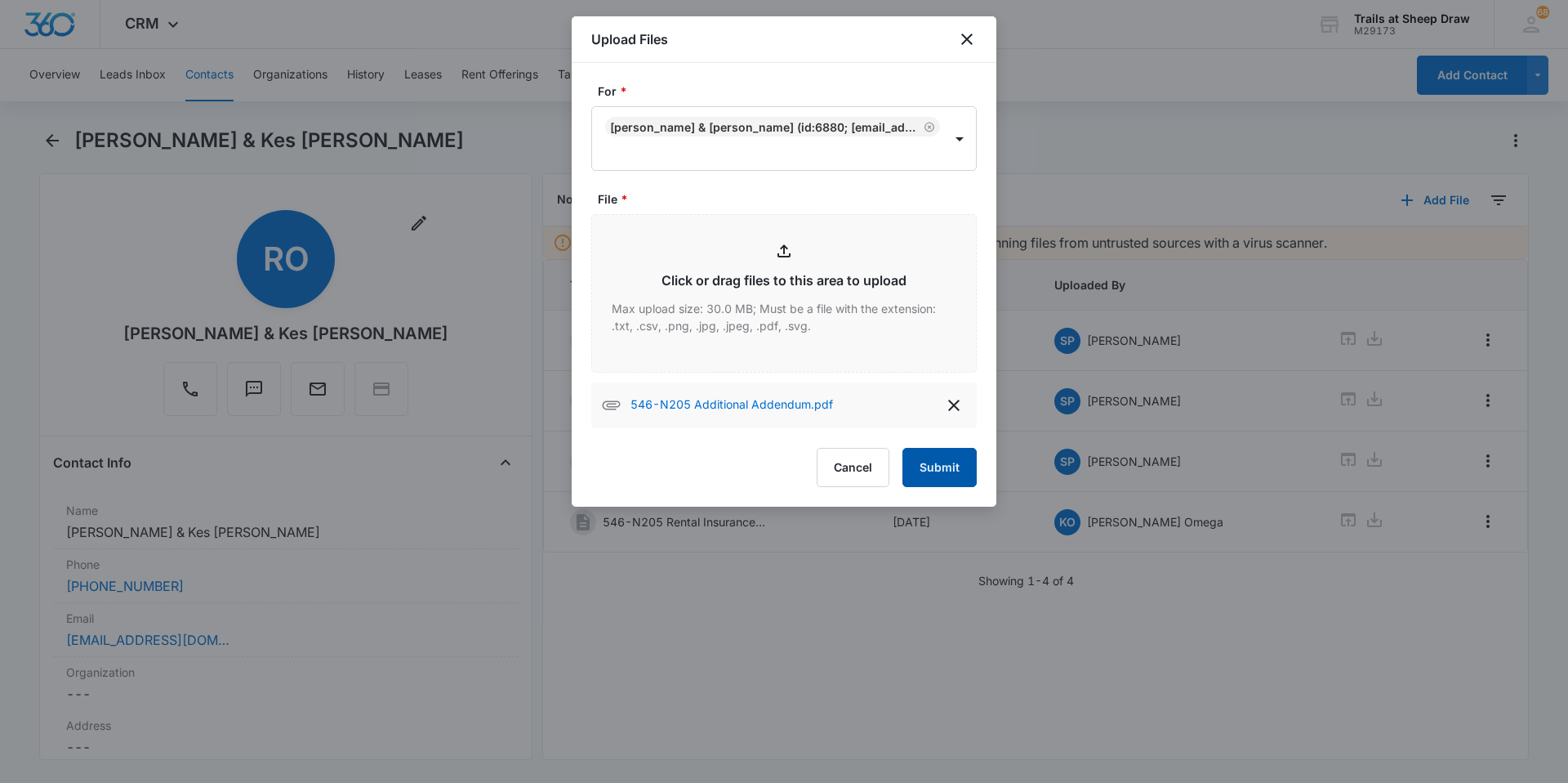
click at [836, 472] on button "Submit" at bounding box center [940, 468] width 75 height 39
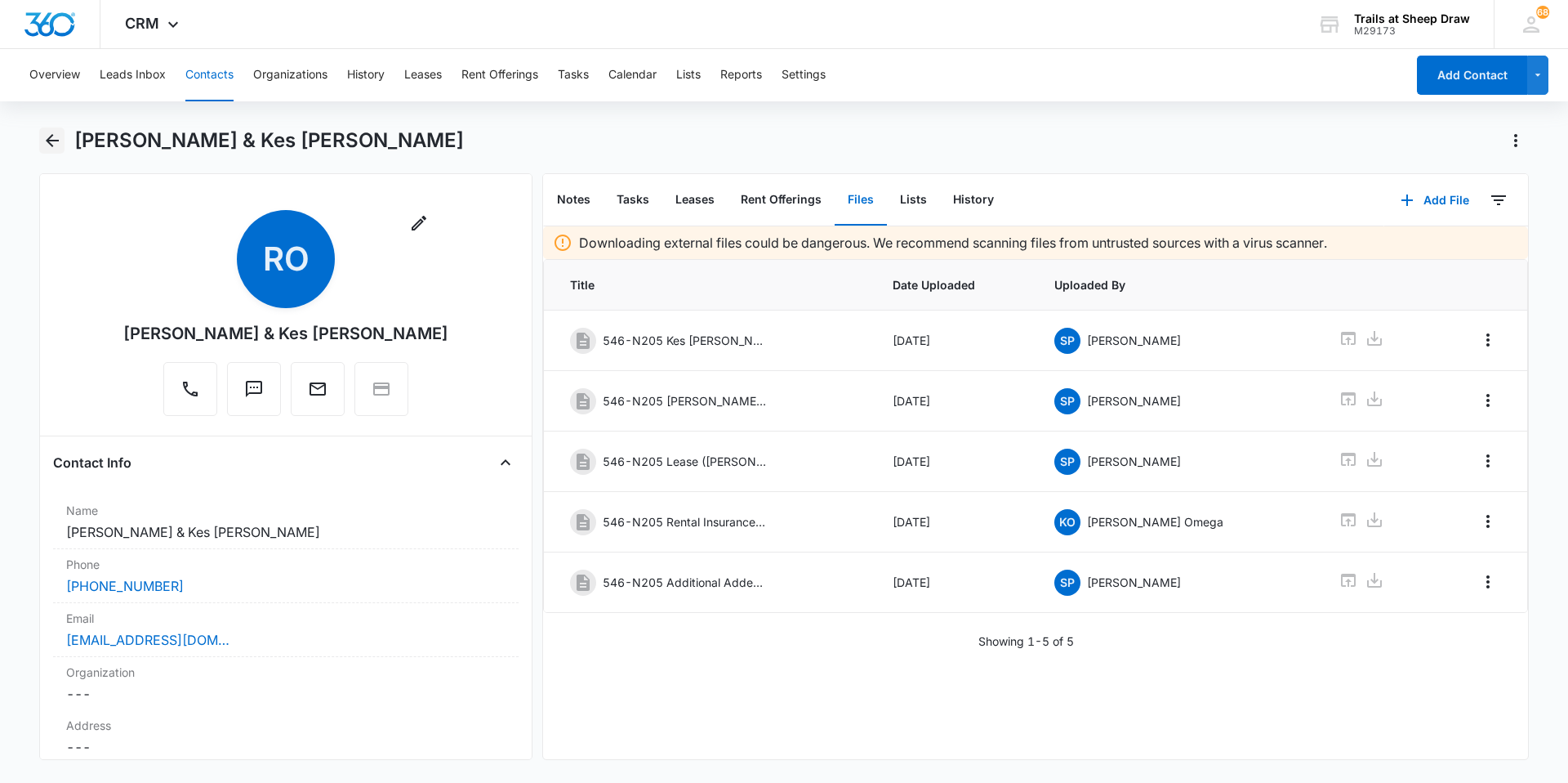
click at [49, 140] on icon "Back" at bounding box center [52, 140] width 13 height 13
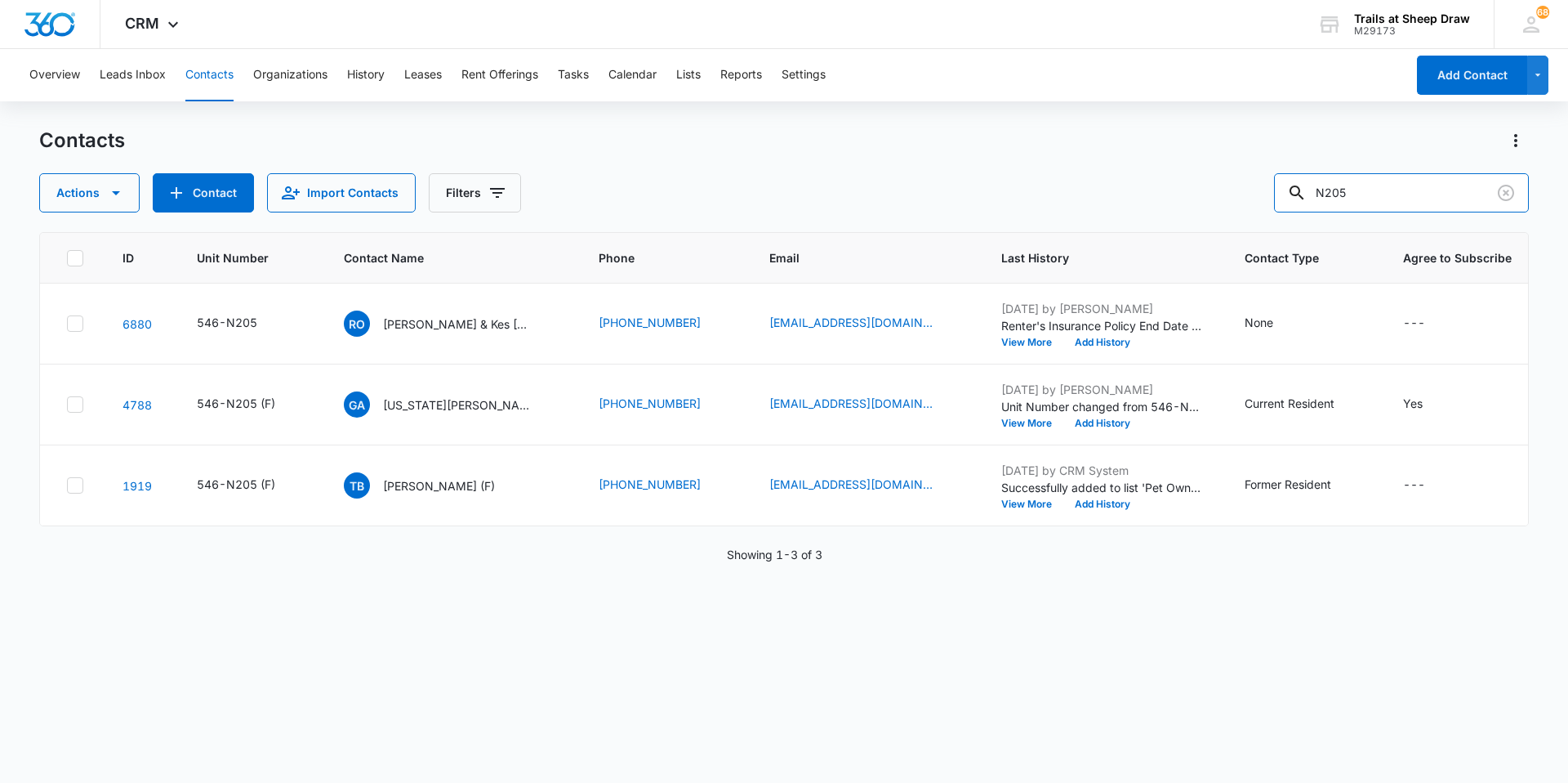
drag, startPoint x: 1413, startPoint y: 189, endPoint x: 1191, endPoint y: 198, distance: 222.2
click at [836, 198] on div "Actions Contact Import Contacts Filters N205" at bounding box center [784, 193] width 1489 height 39
type input "R202"
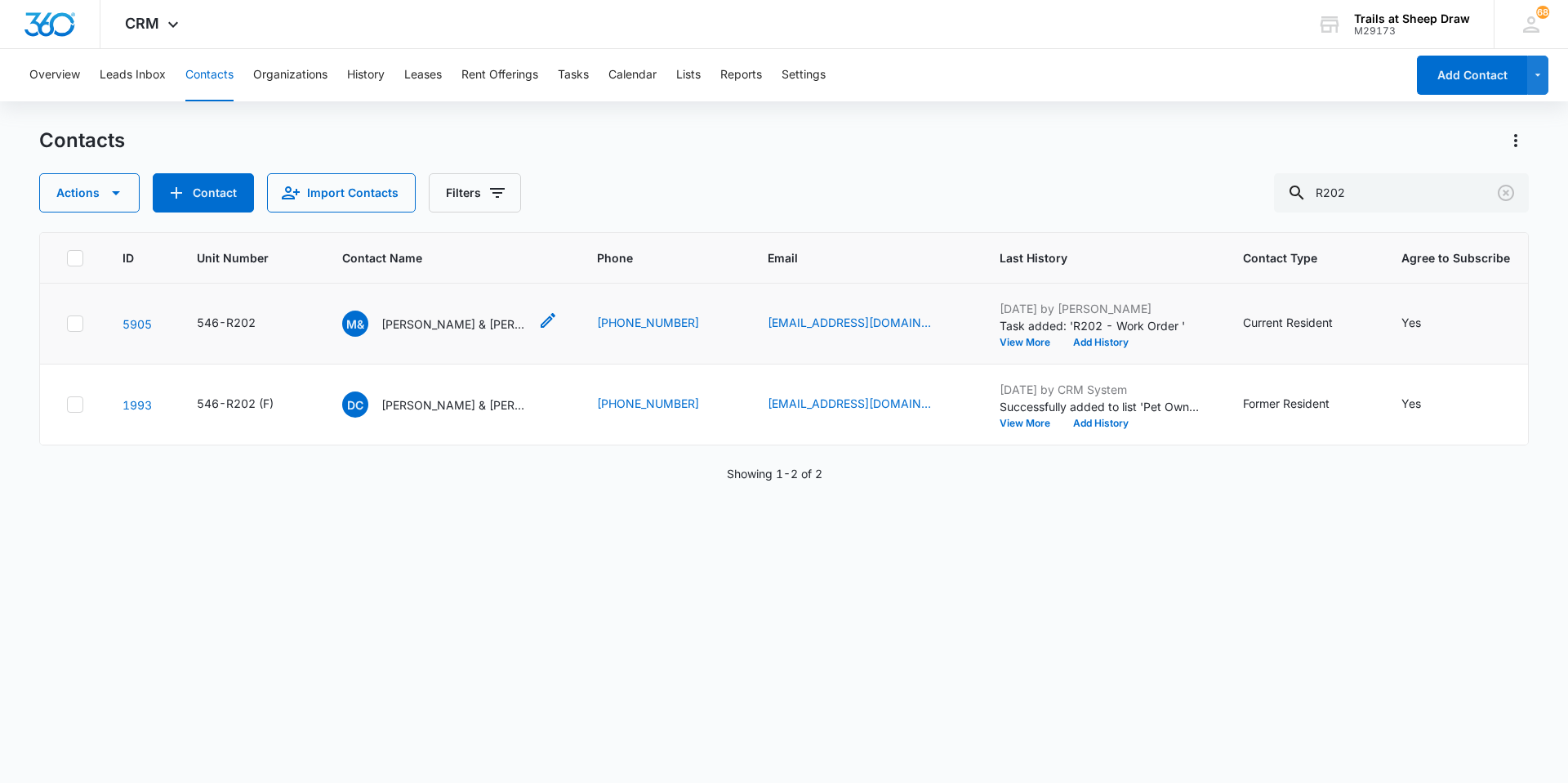
click at [404, 331] on p "[PERSON_NAME] & [PERSON_NAME]" at bounding box center [455, 323] width 147 height 17
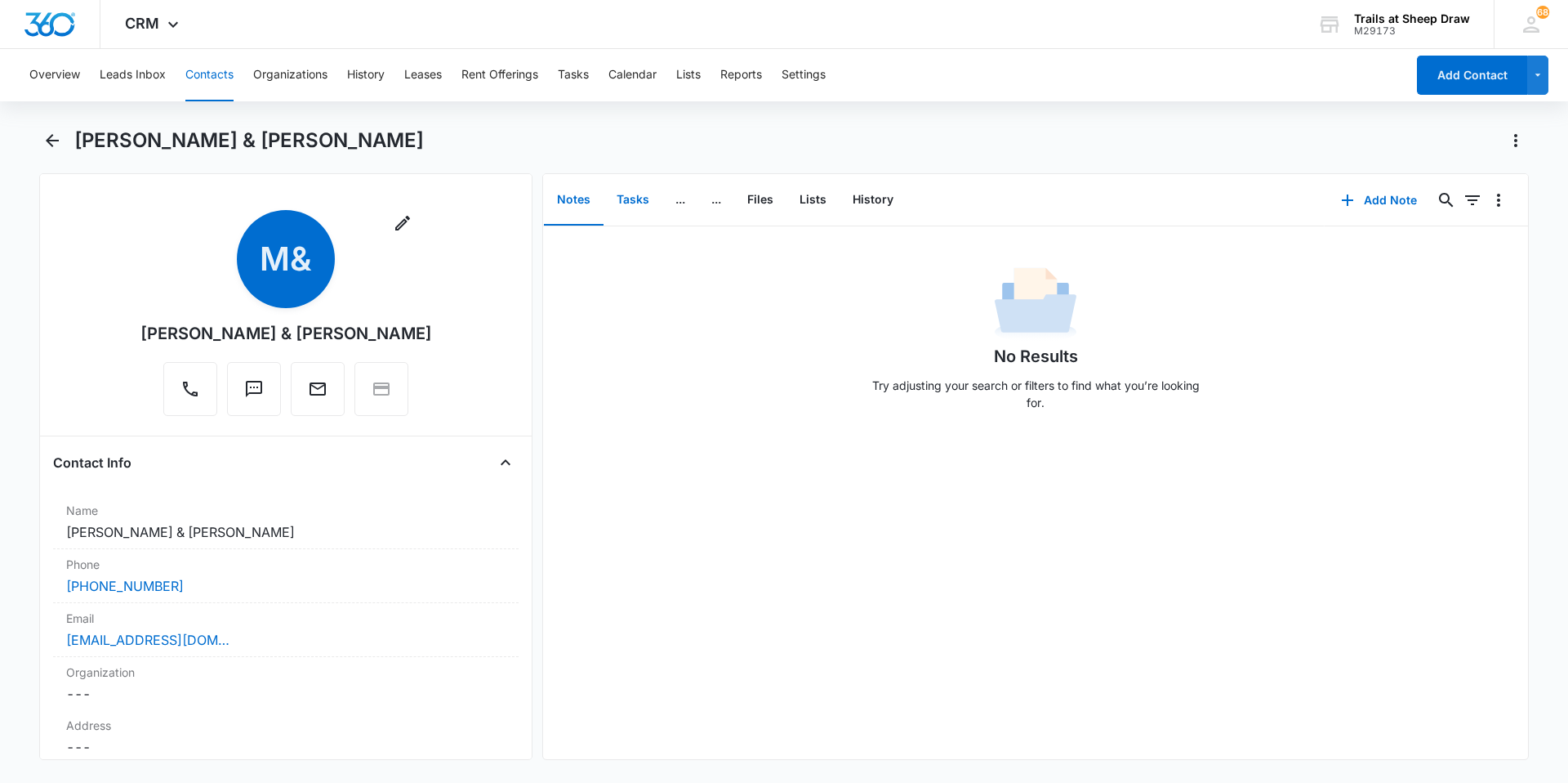
click at [628, 206] on button "Tasks" at bounding box center [633, 200] width 59 height 51
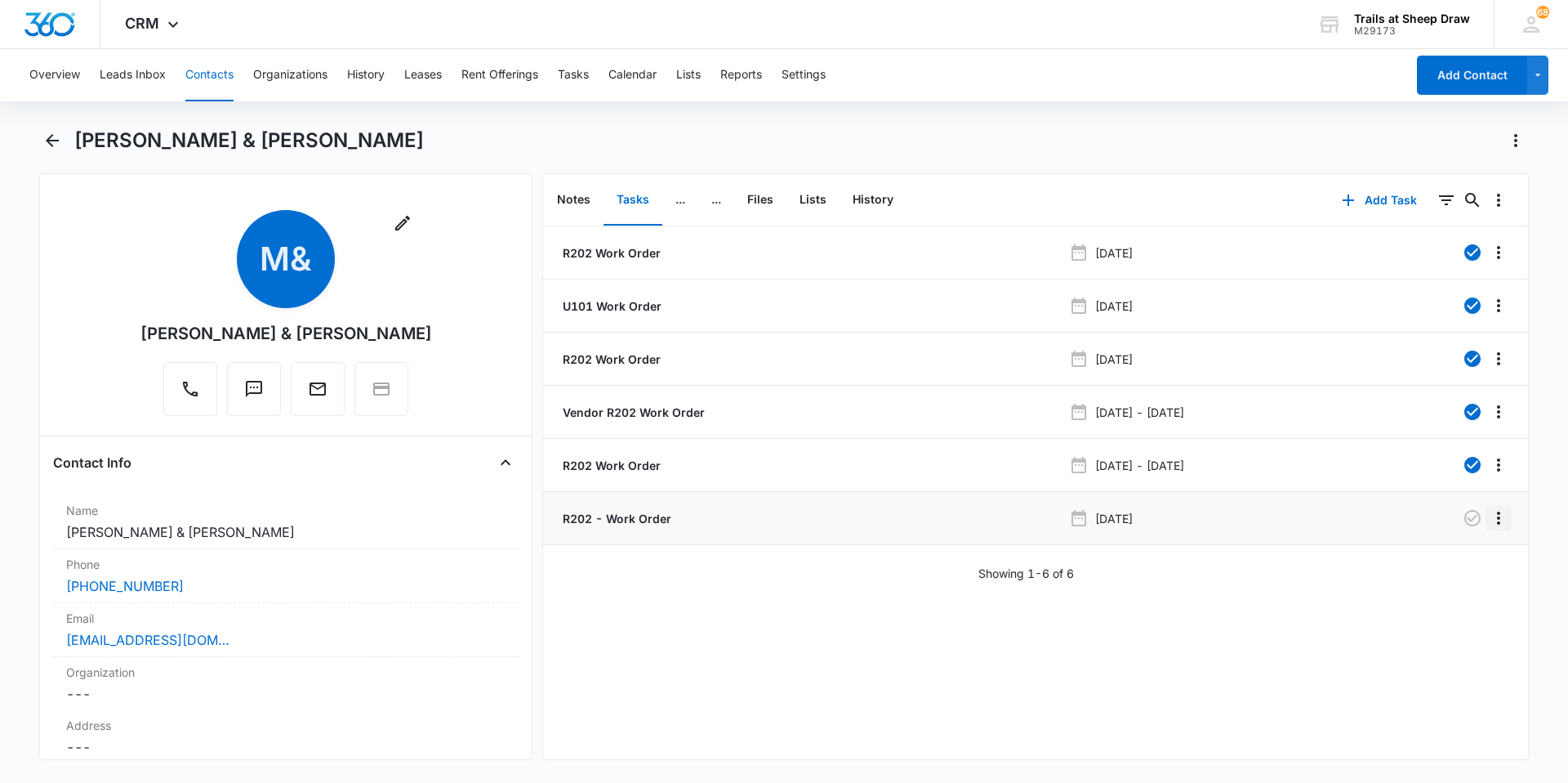
click at [836, 517] on icon "Overflow Menu" at bounding box center [1498, 518] width 20 height 20
click at [836, 527] on div "R202 Work Order [DATE] U101 Work Order [DATE] R202 Work Order [DATE] Vendor R20…" at bounding box center [1035, 492] width 985 height 532
click at [621, 521] on p "R202 - Work Order" at bounding box center [616, 518] width 112 height 17
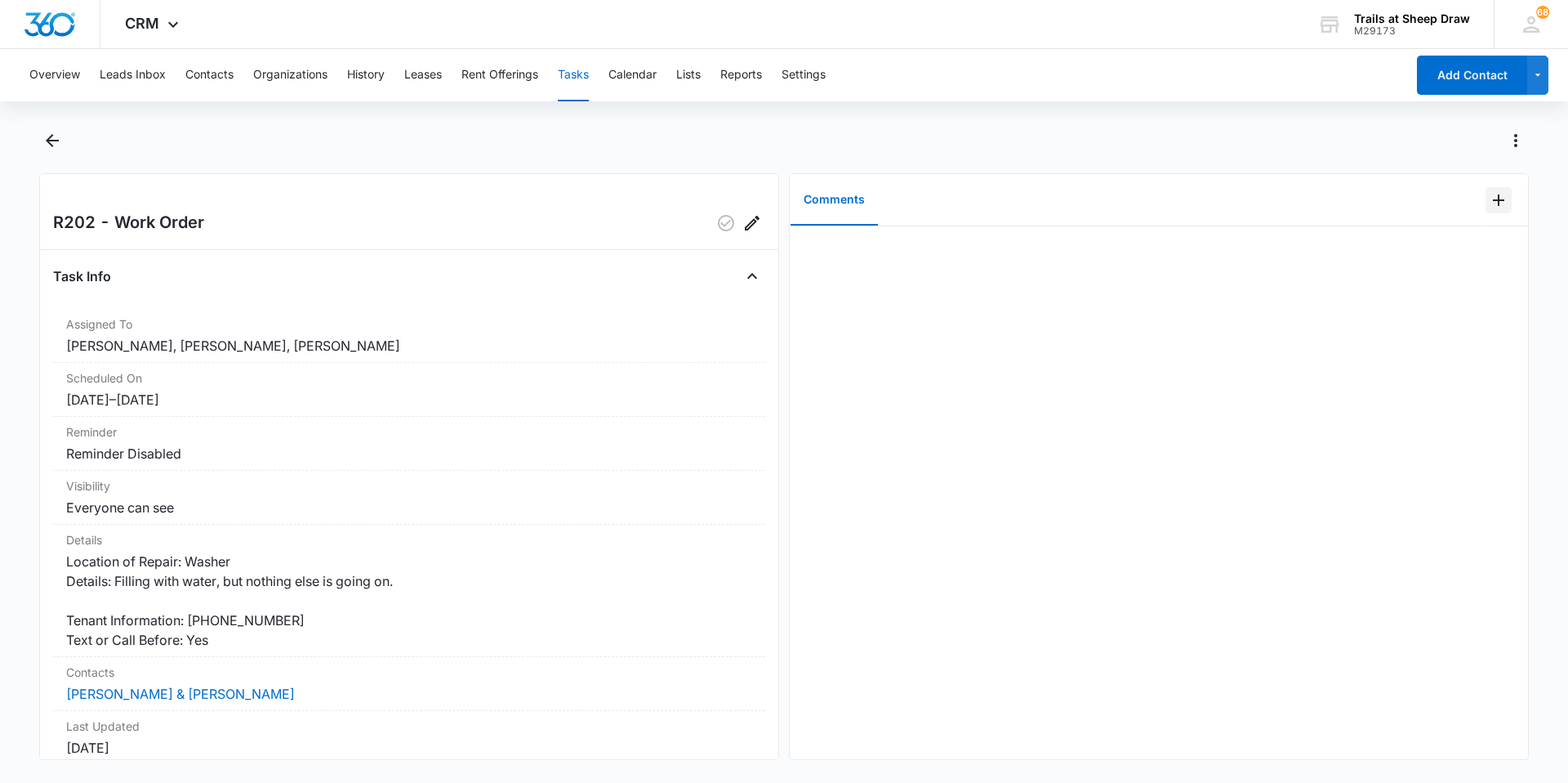
click at [836, 203] on icon "Add Comment" at bounding box center [1498, 200] width 12 height 12
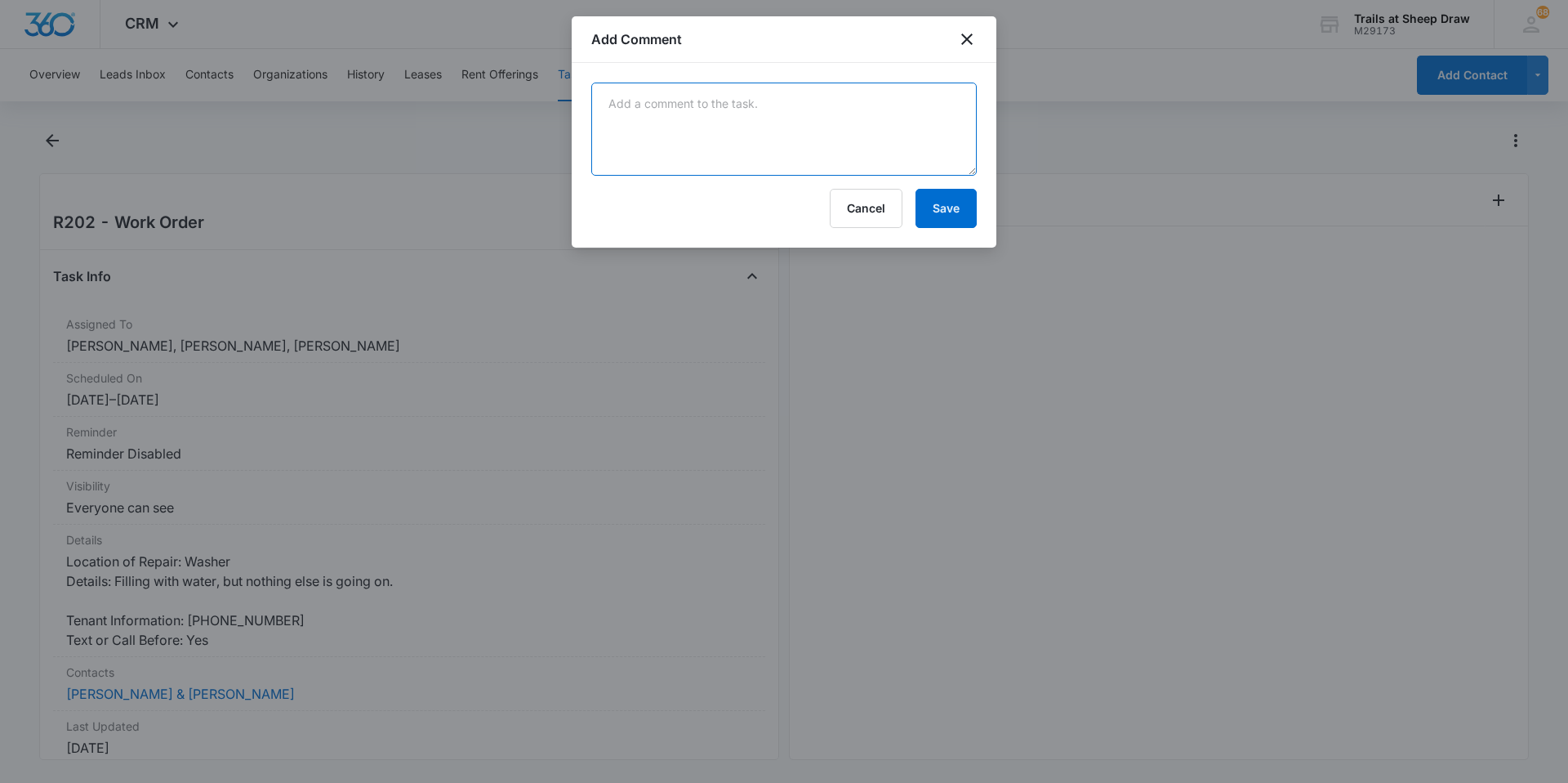
click at [836, 105] on textarea at bounding box center [784, 129] width 386 height 93
type textarea "[PERSON_NAME] called back saying she fixed it."
click at [836, 204] on button "Save" at bounding box center [946, 208] width 61 height 39
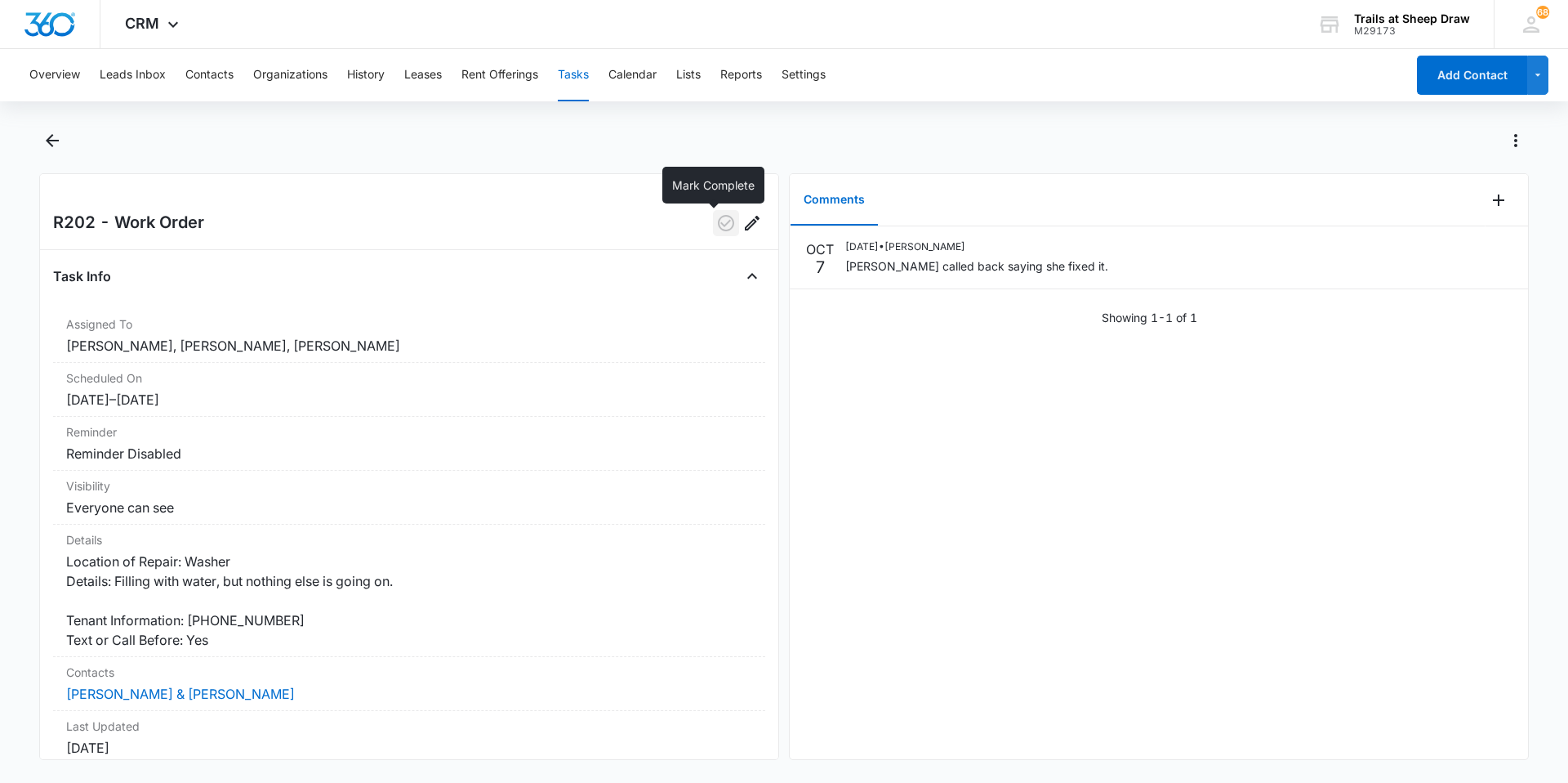
click at [718, 226] on icon "button" at bounding box center [726, 223] width 17 height 17
click at [60, 140] on icon "Back" at bounding box center [52, 140] width 20 height 20
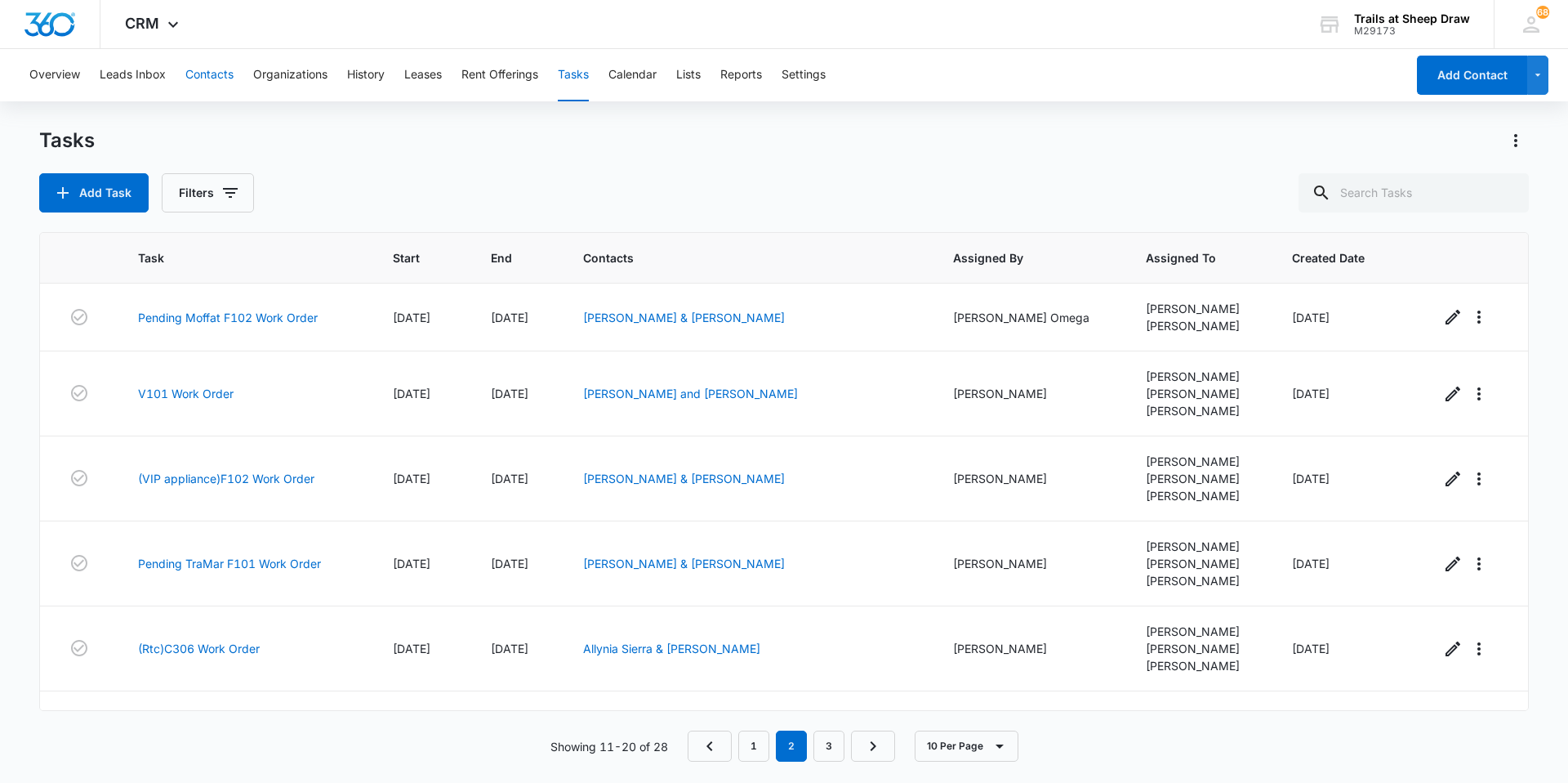
click at [205, 87] on button "Contacts" at bounding box center [209, 75] width 48 height 52
